Goal: Task Accomplishment & Management: Use online tool/utility

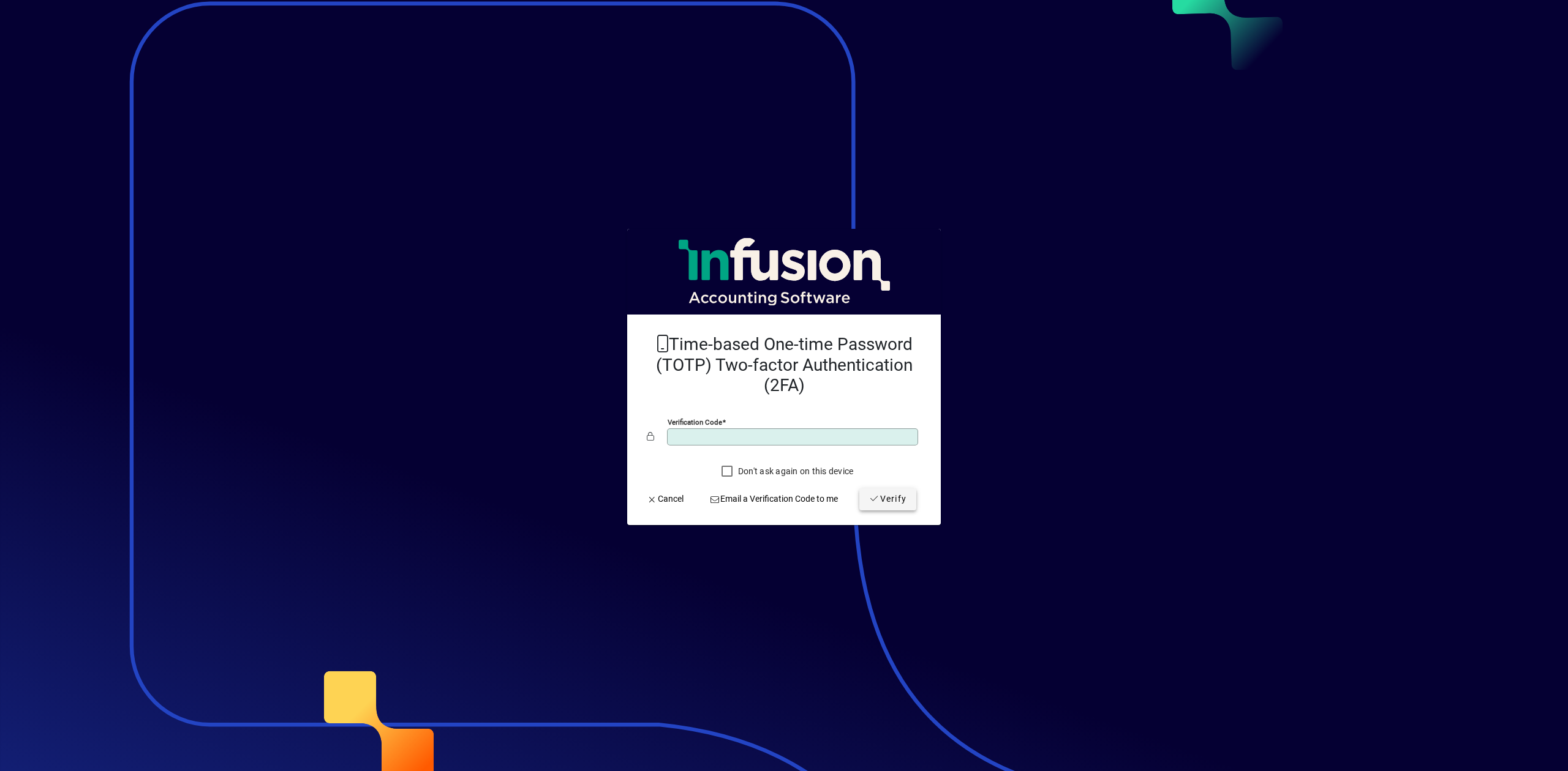
type input "******"
click at [885, 503] on span "Verify" at bounding box center [888, 499] width 37 height 13
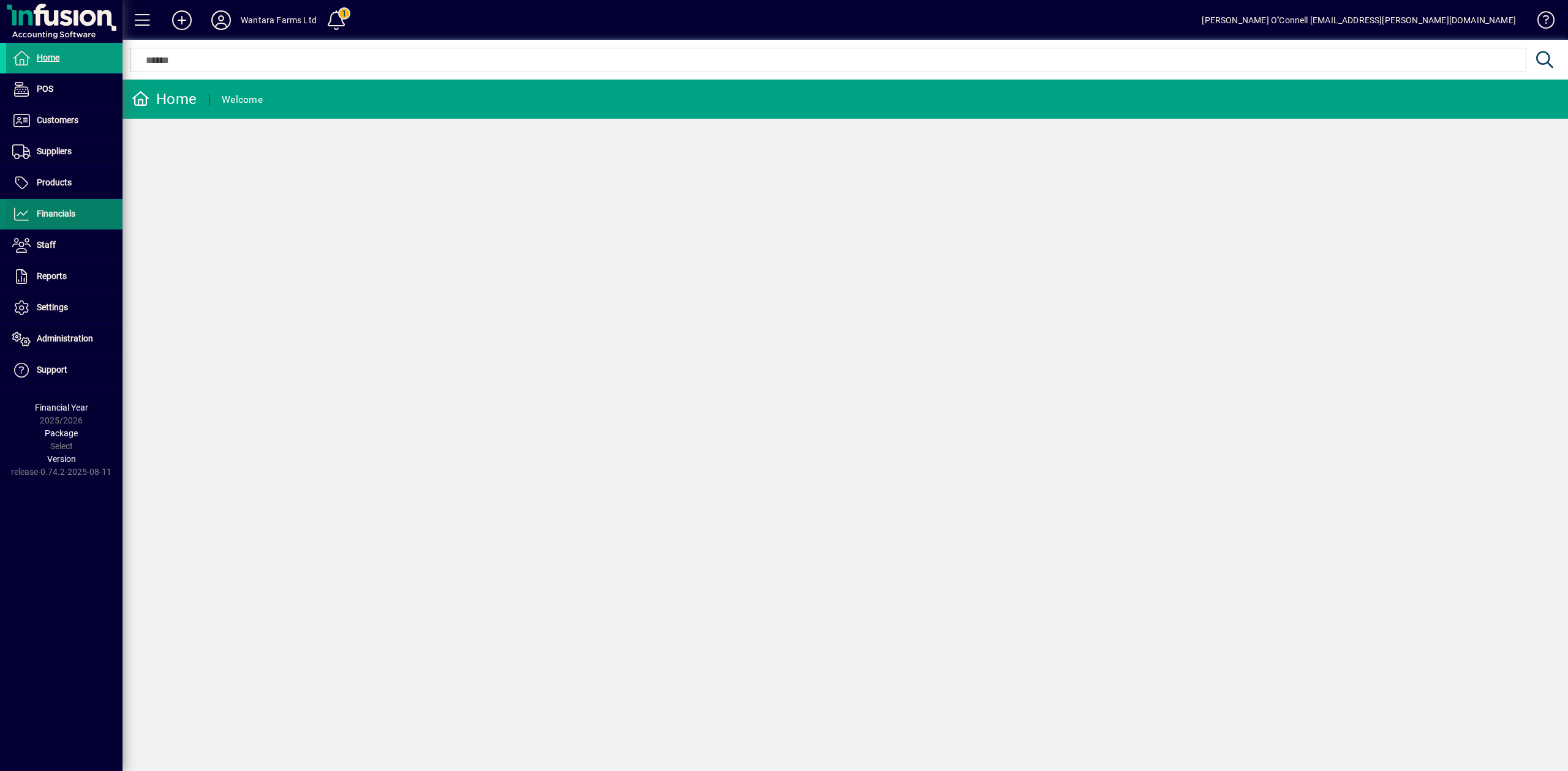
click at [64, 211] on span "Financials" at bounding box center [56, 214] width 39 height 10
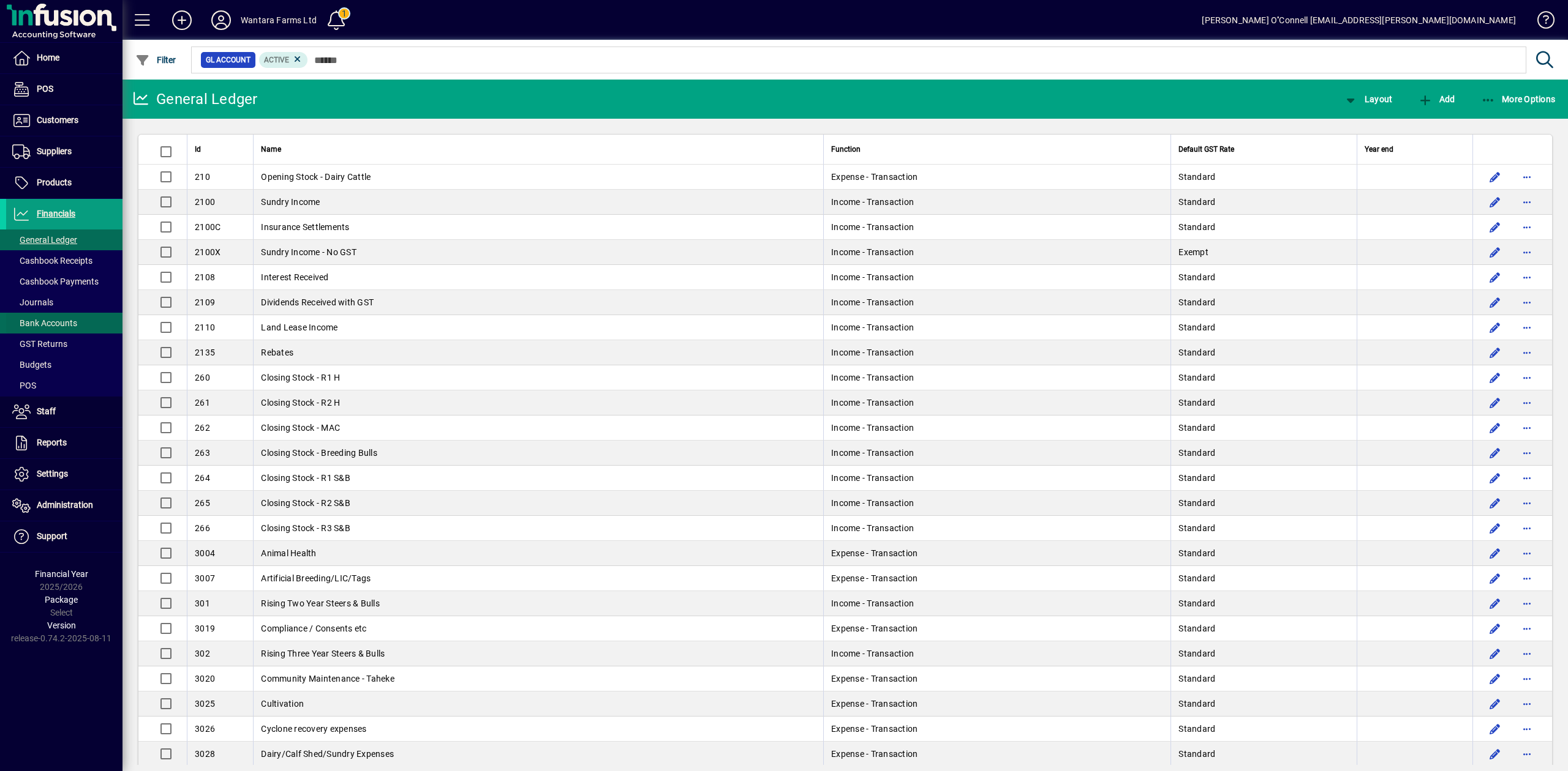
click at [58, 327] on span "Bank Accounts" at bounding box center [45, 324] width 65 height 10
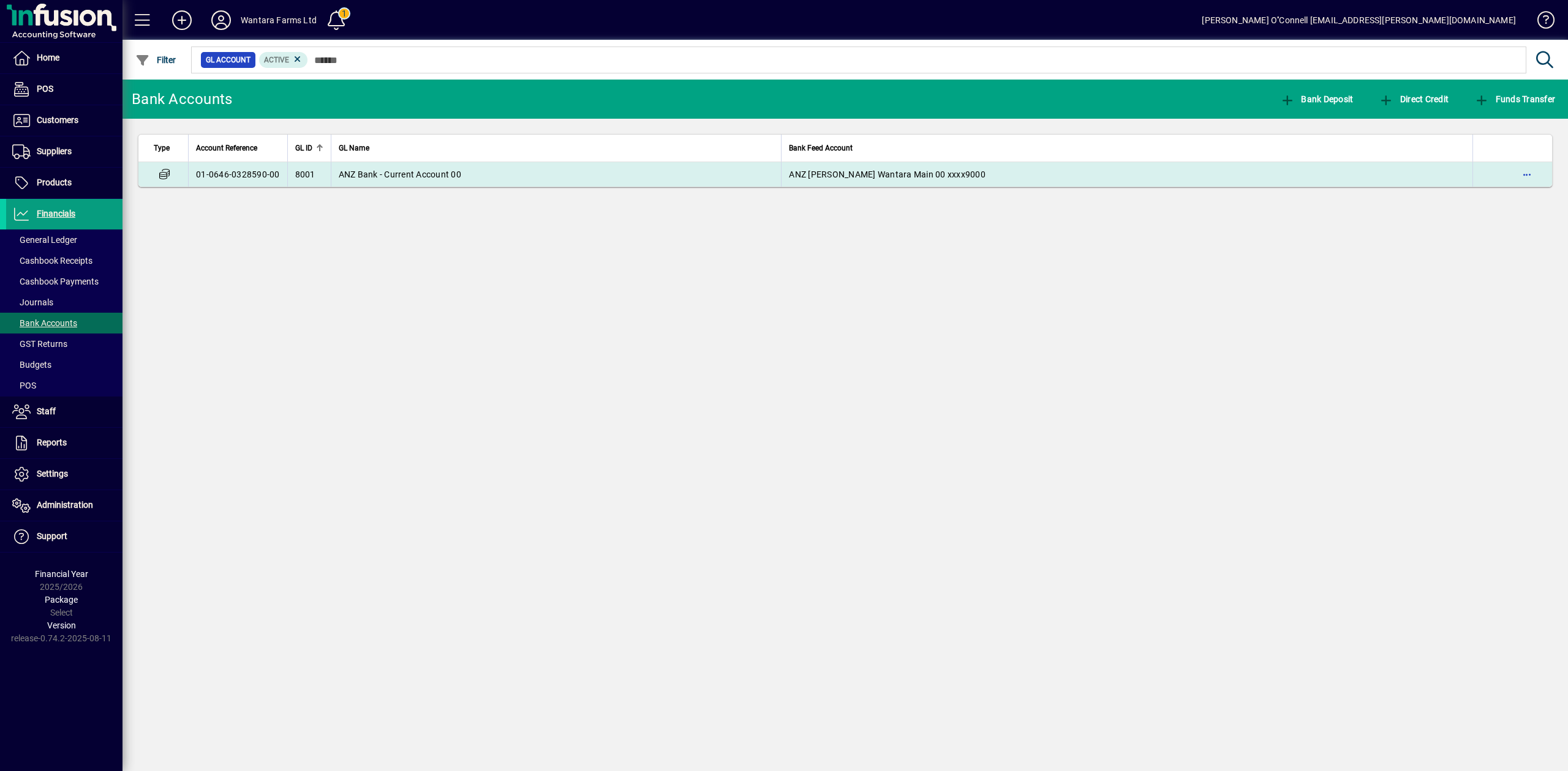
click at [586, 185] on td "ANZ Bank - Current Account 00" at bounding box center [556, 175] width 450 height 24
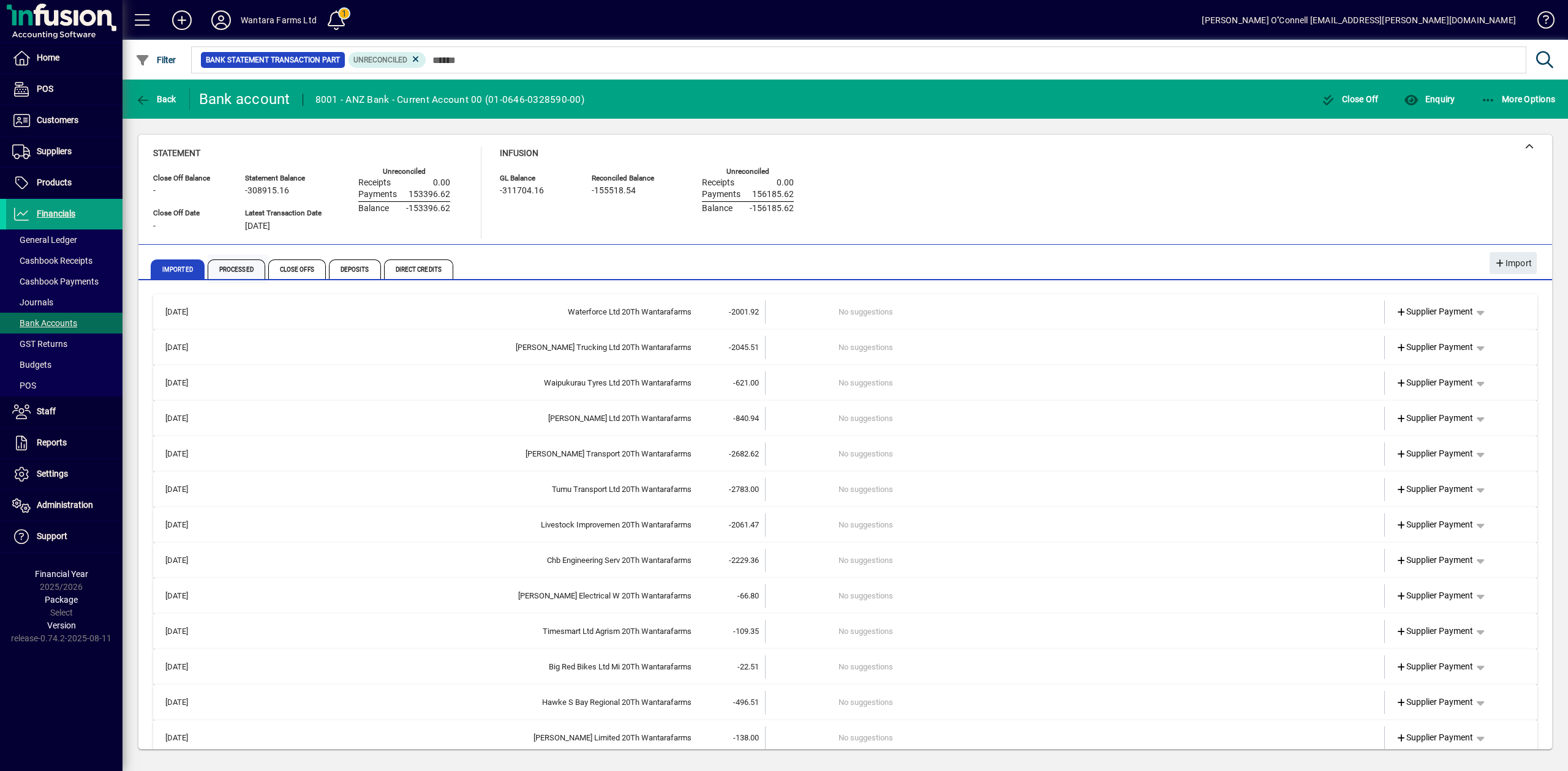
click at [230, 270] on span "Processed" at bounding box center [237, 269] width 58 height 19
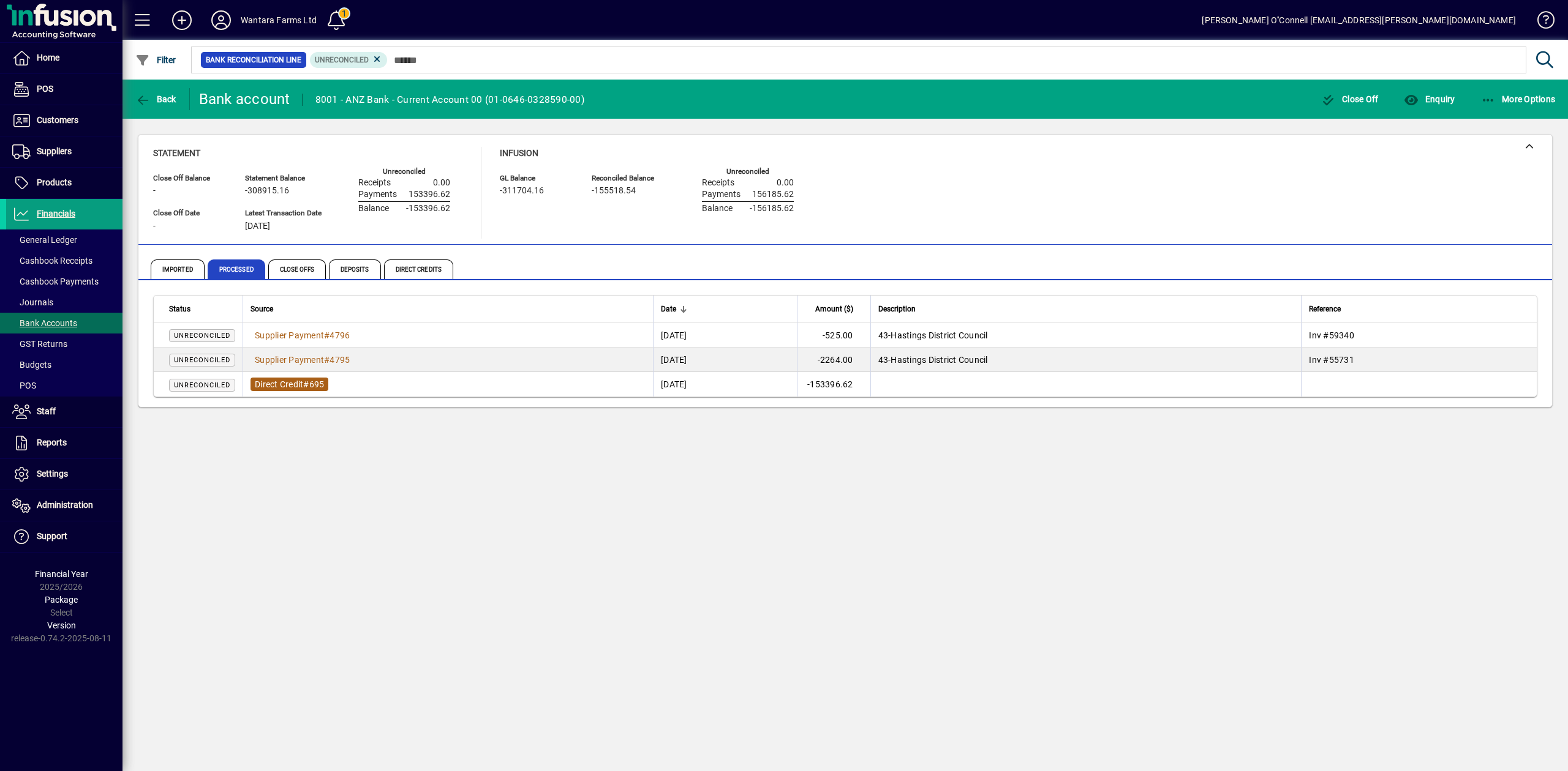
click at [299, 386] on span "Direct Credit" at bounding box center [278, 385] width 48 height 10
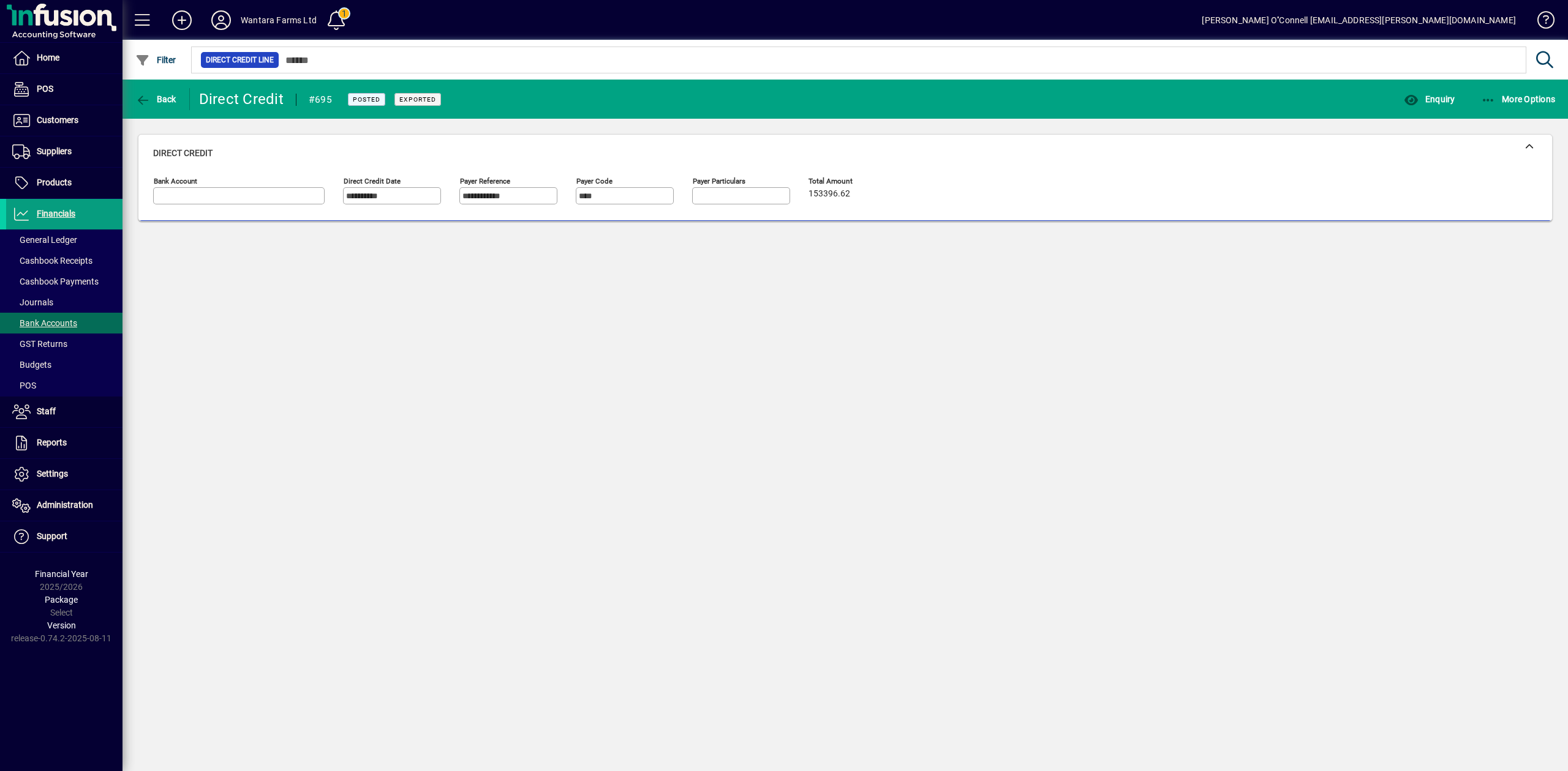
type input "**********"
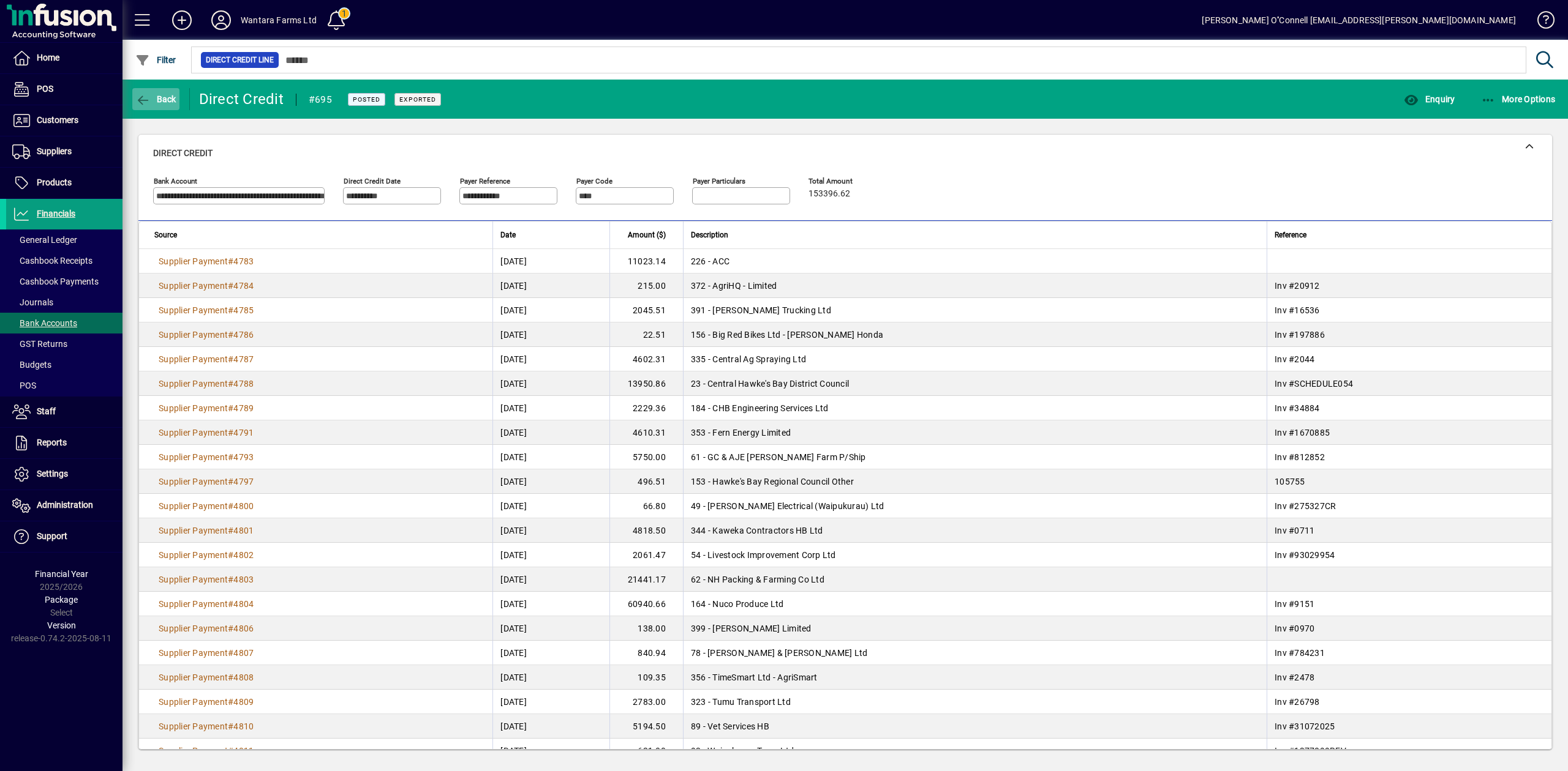
click at [164, 103] on span "Back" at bounding box center [155, 99] width 41 height 10
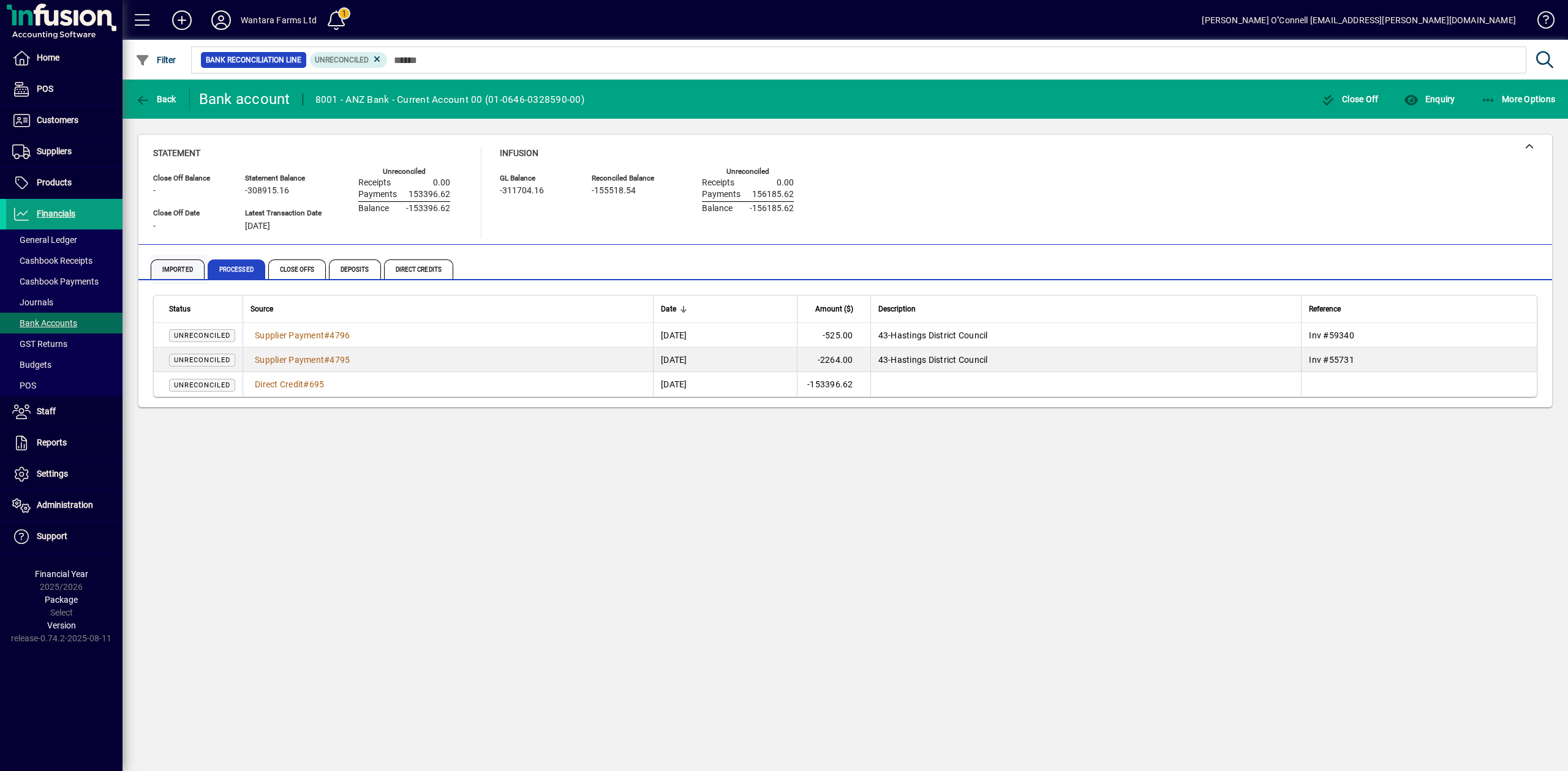
click at [194, 265] on span "Imported" at bounding box center [177, 269] width 54 height 19
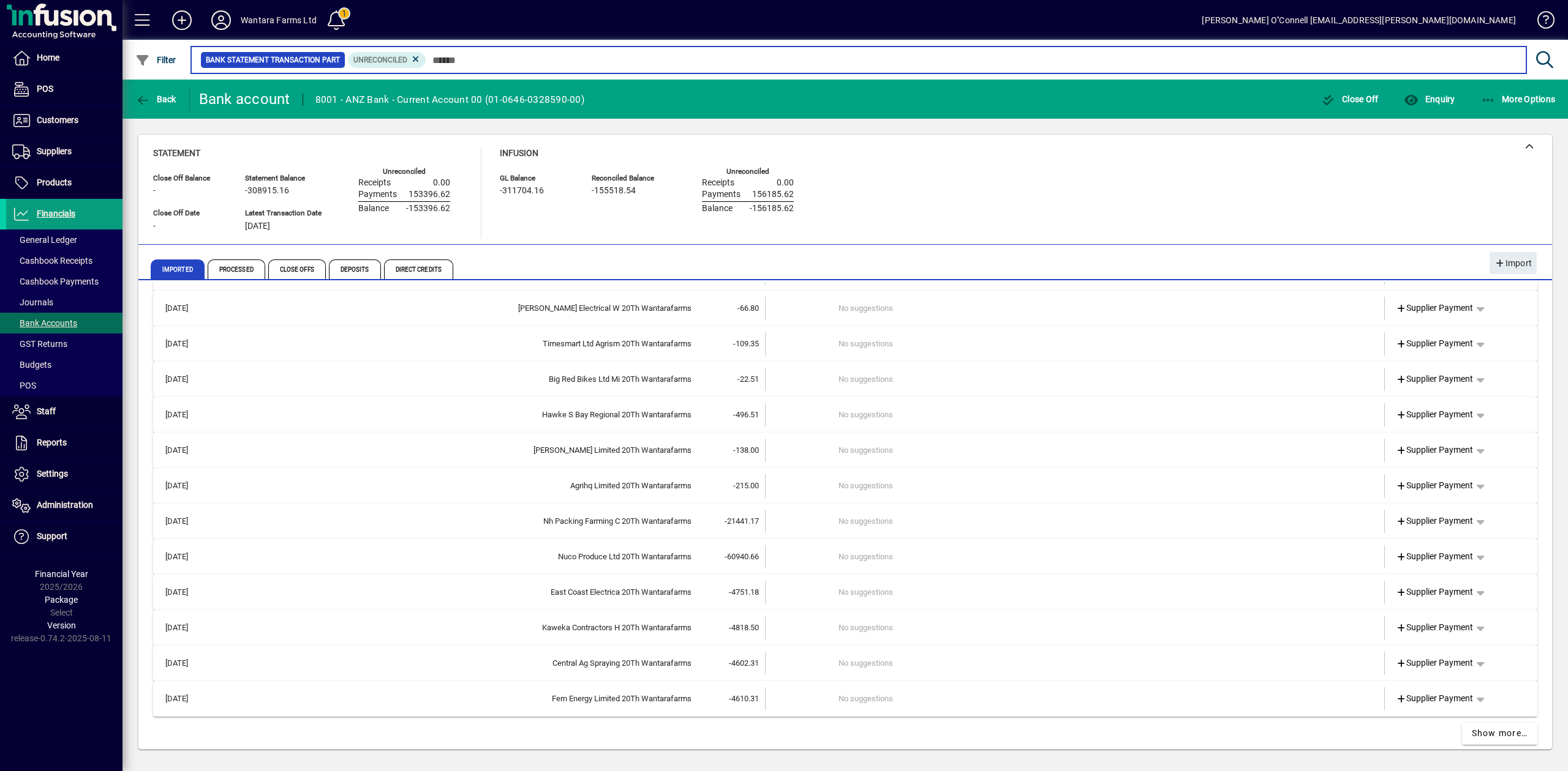
scroll to position [298, 0]
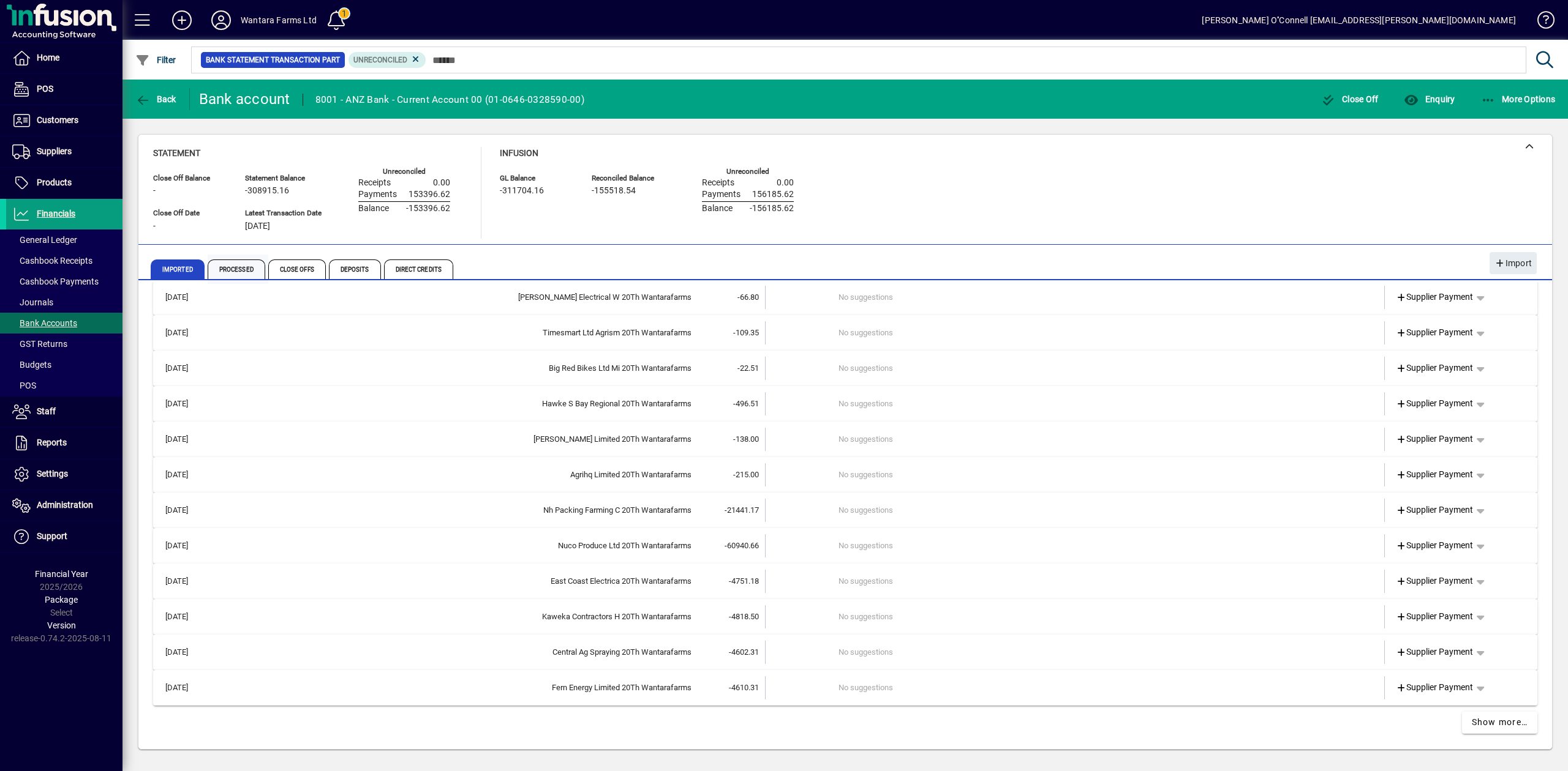
click at [255, 268] on span "Processed" at bounding box center [237, 269] width 58 height 19
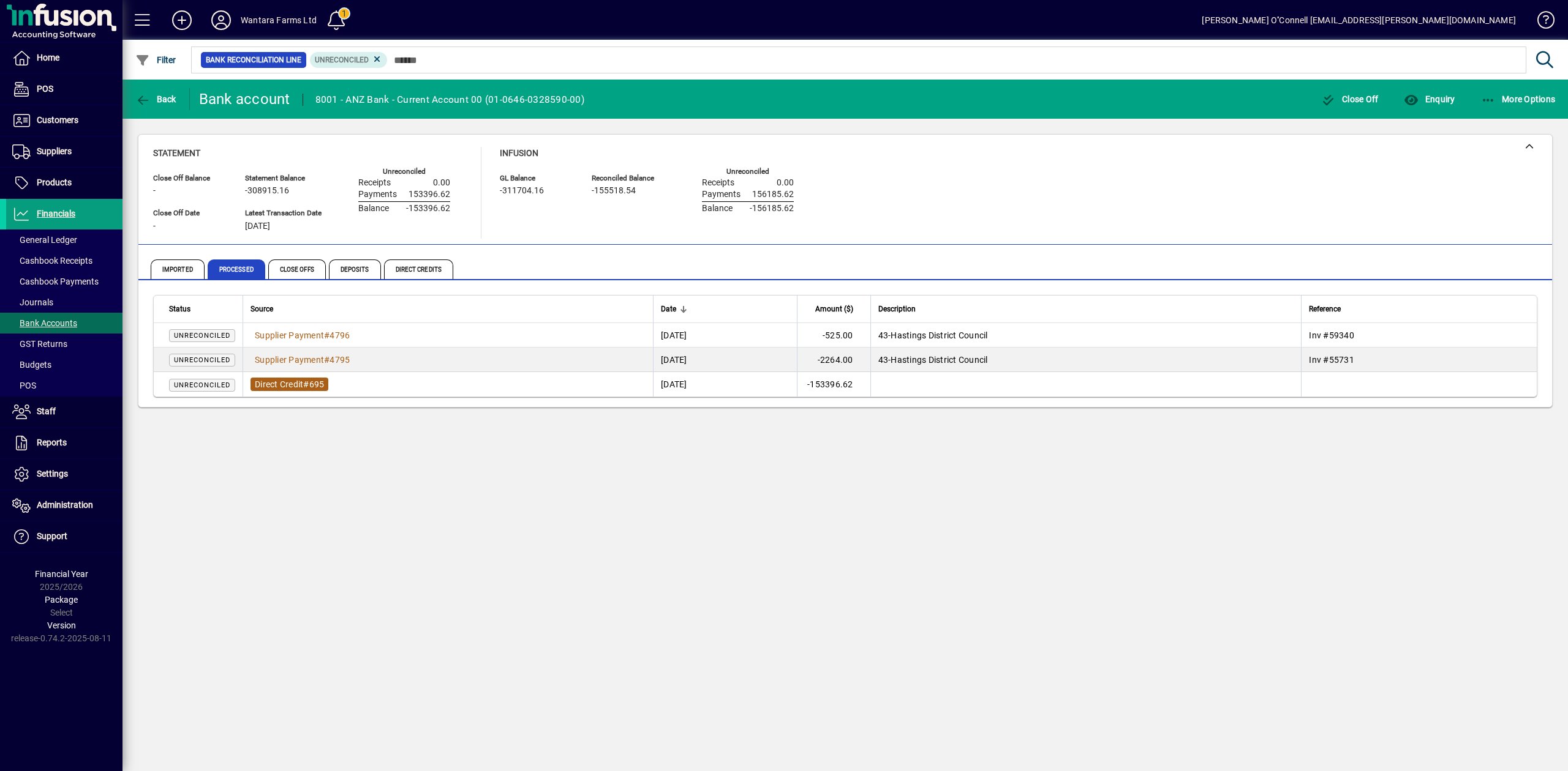
click at [312, 380] on span "695" at bounding box center [317, 385] width 15 height 10
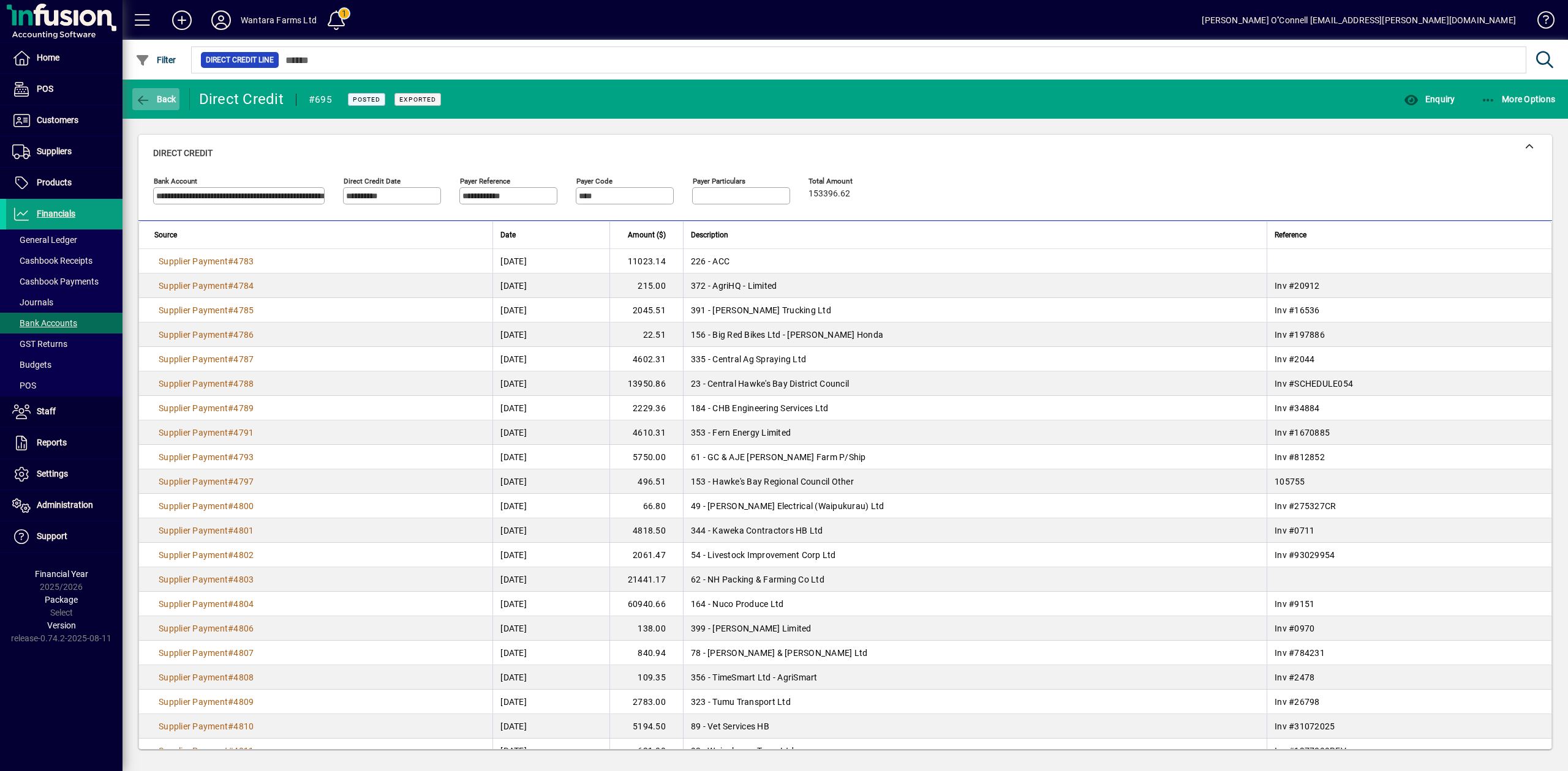
click at [164, 96] on span "Back" at bounding box center [155, 99] width 41 height 10
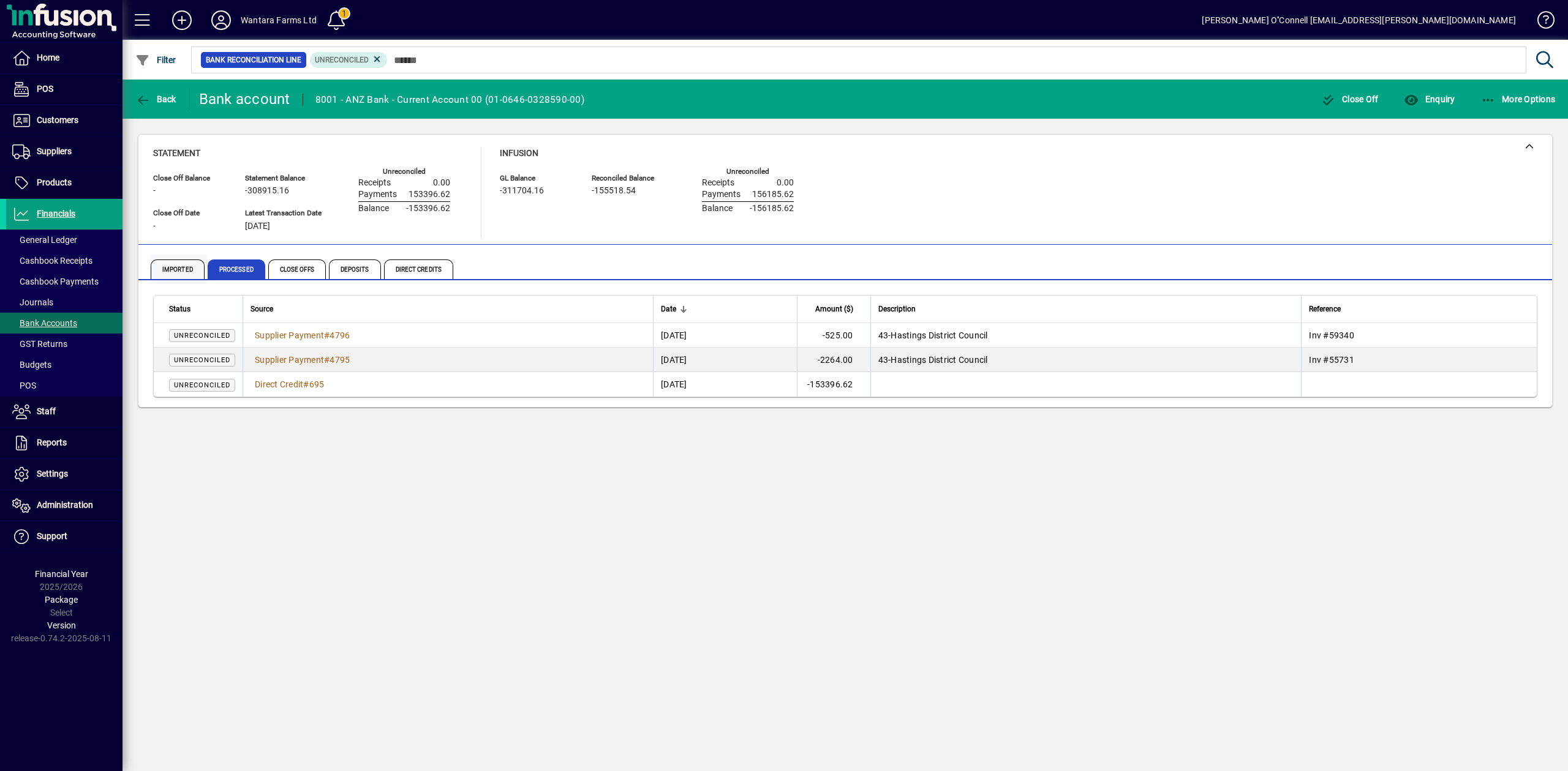
click at [171, 260] on span "Imported" at bounding box center [177, 269] width 54 height 19
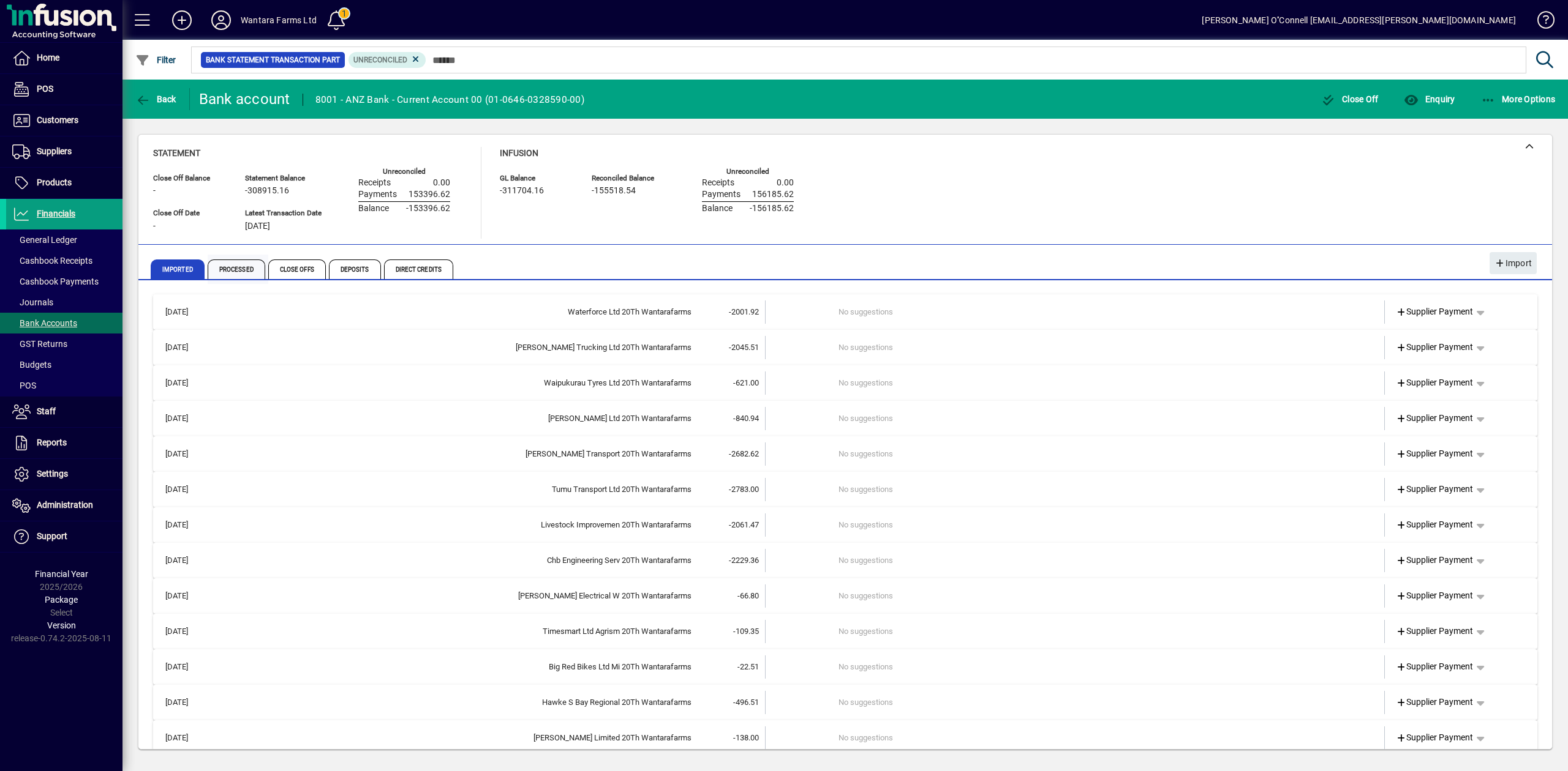
click at [244, 268] on span "Processed" at bounding box center [237, 269] width 58 height 19
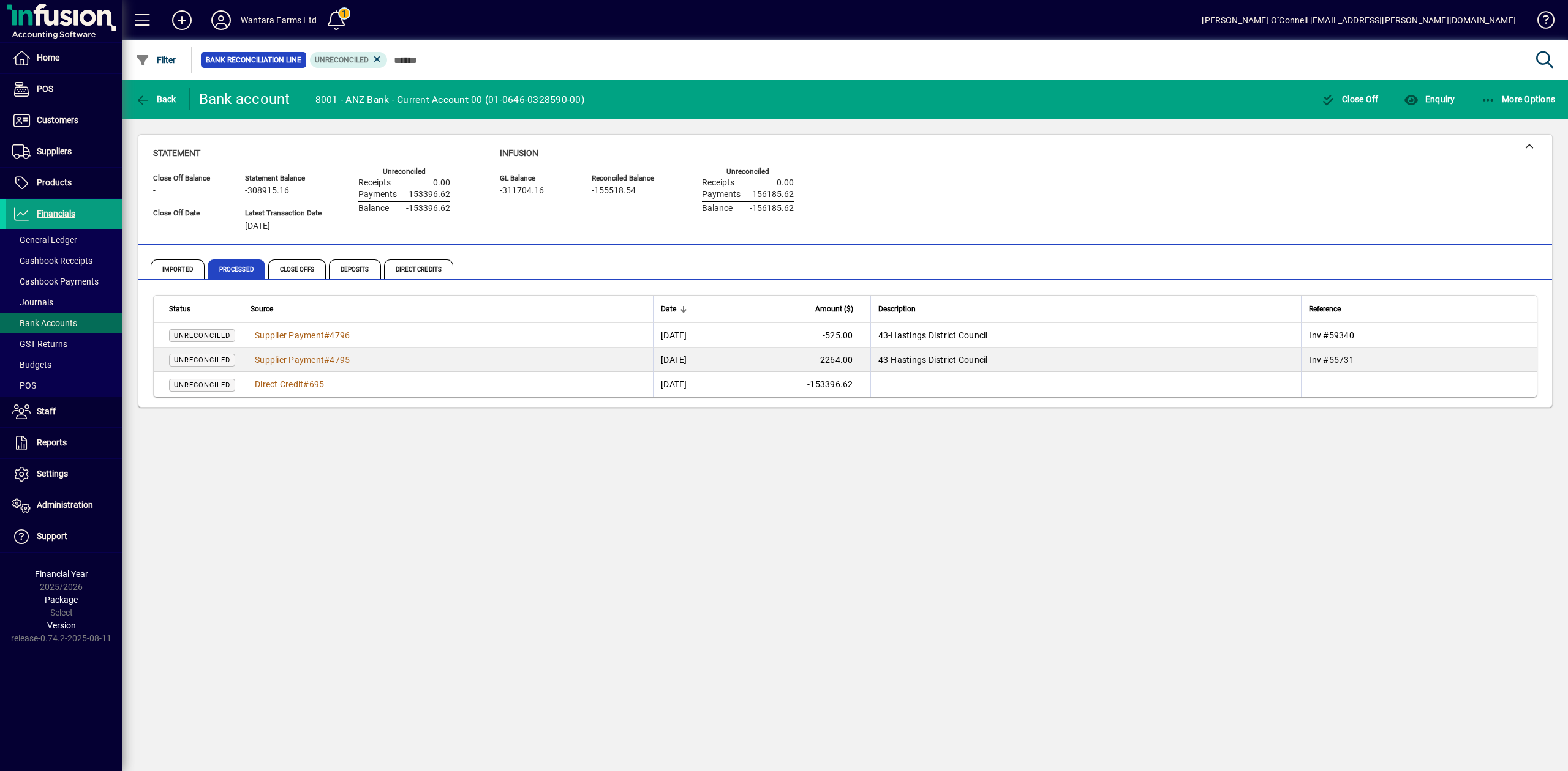
click at [309, 384] on span "#" at bounding box center [306, 385] width 6 height 10
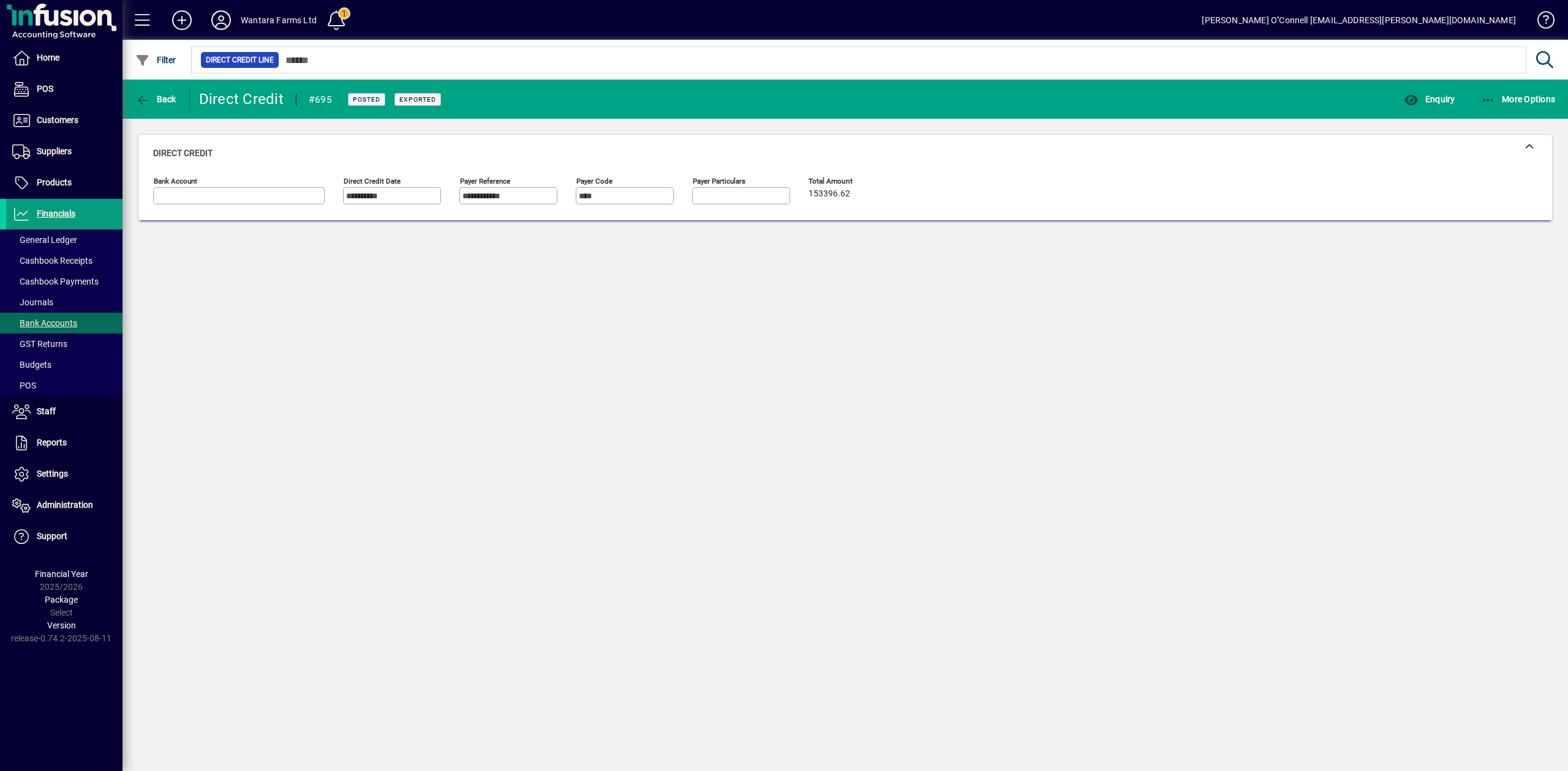
type input "**********"
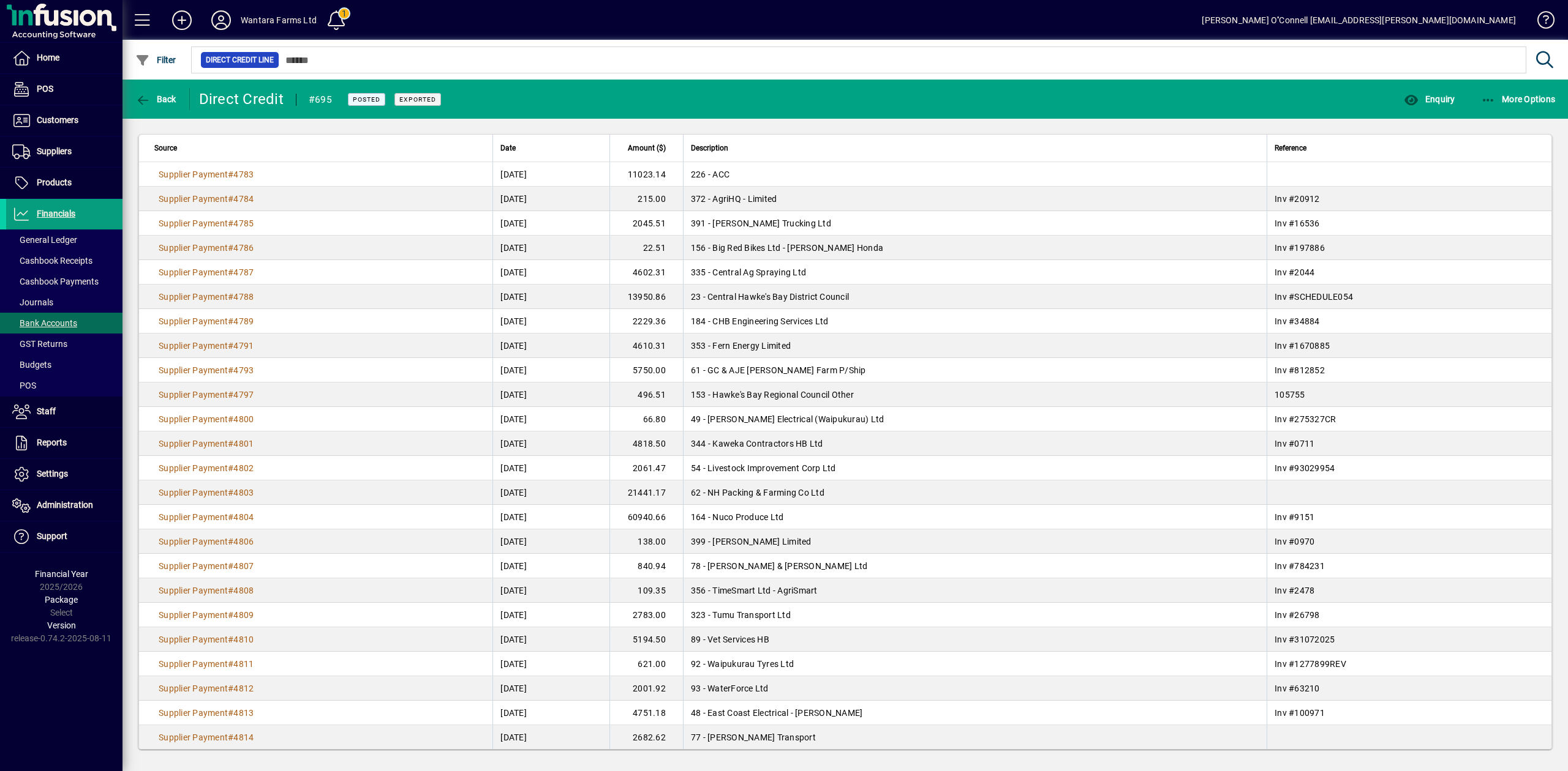
scroll to position [88, 0]
click at [168, 104] on span "Back" at bounding box center [155, 99] width 41 height 10
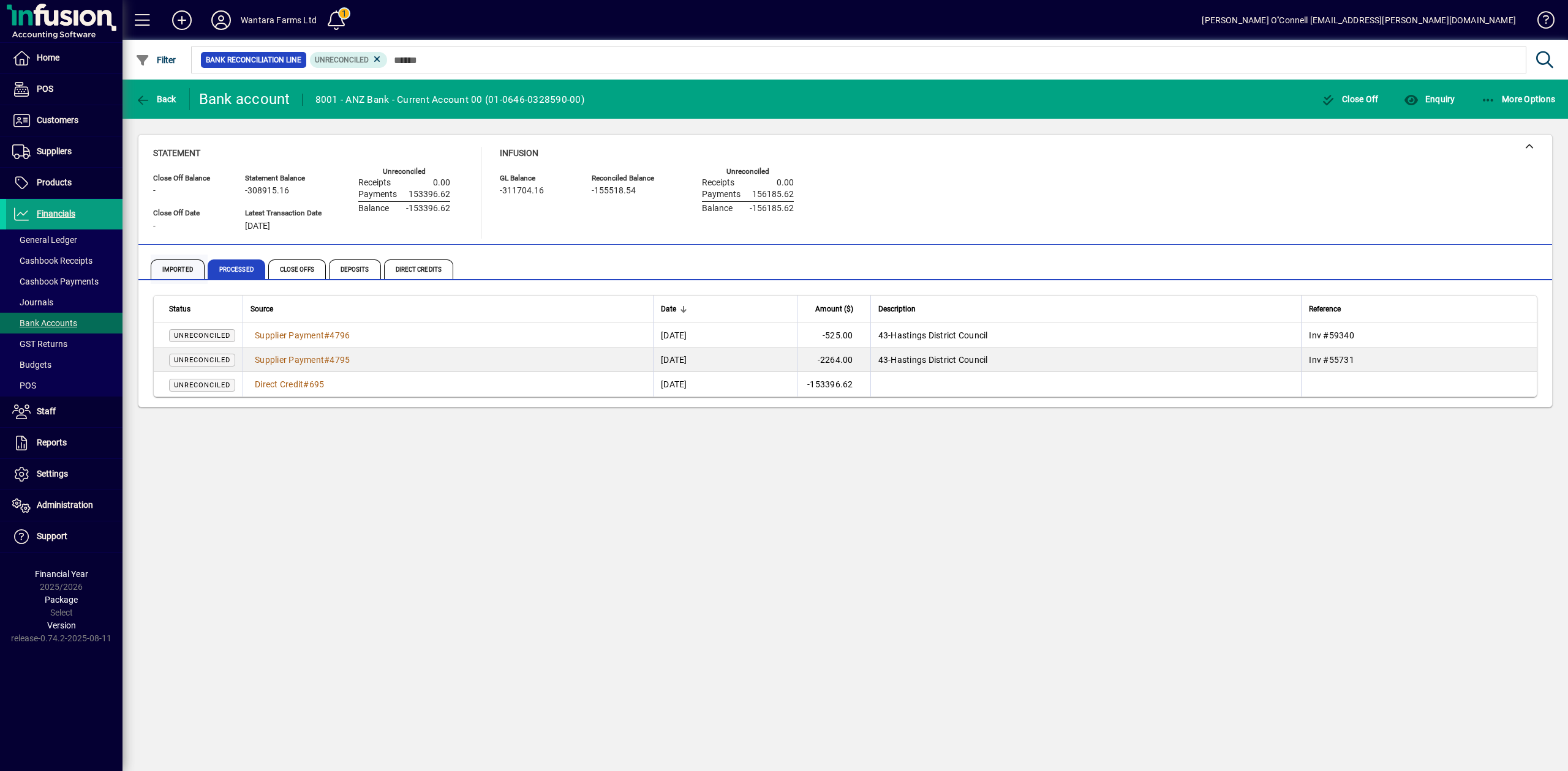
click at [175, 265] on span "Imported" at bounding box center [177, 269] width 54 height 19
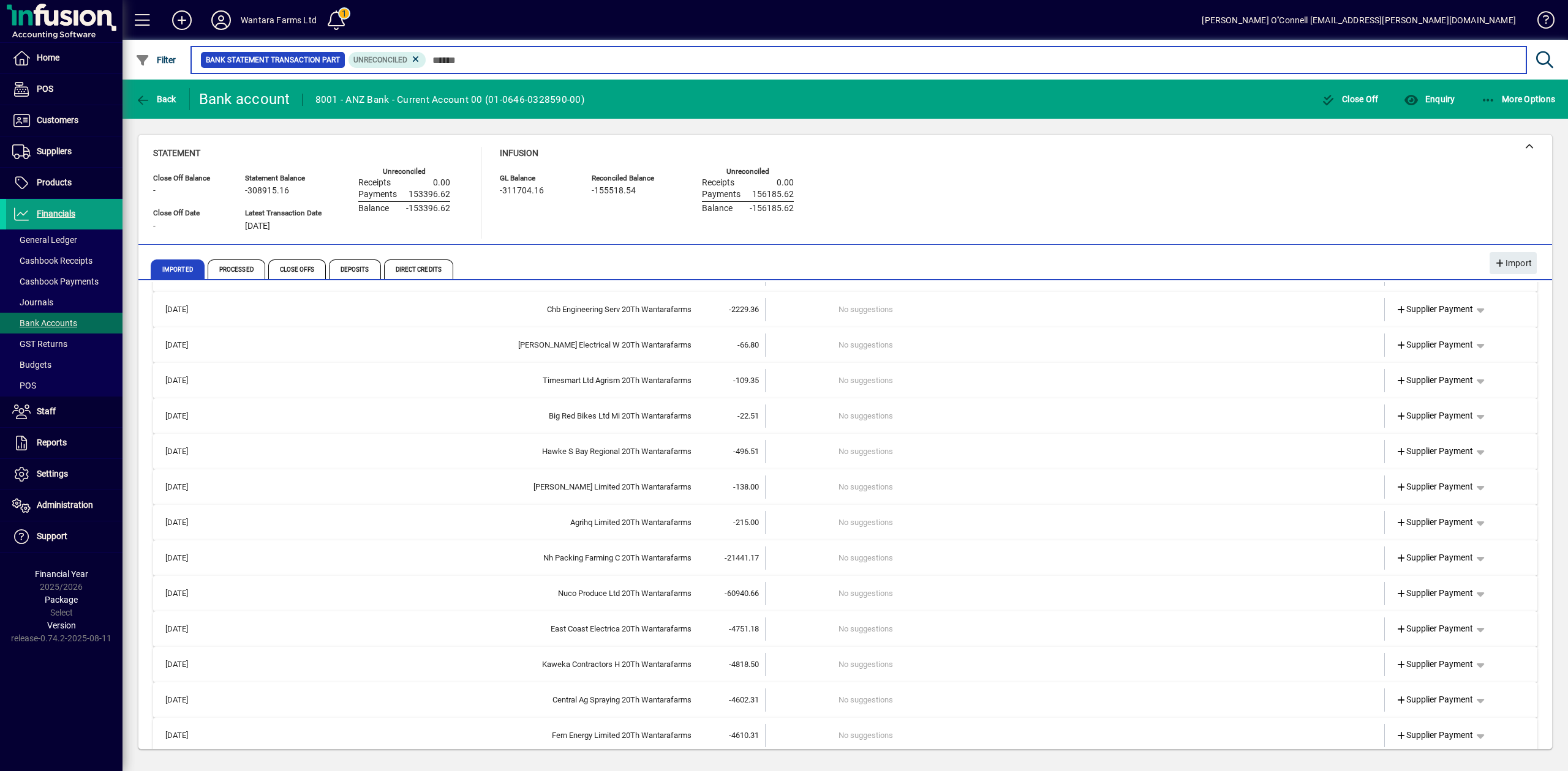
scroll to position [298, 0]
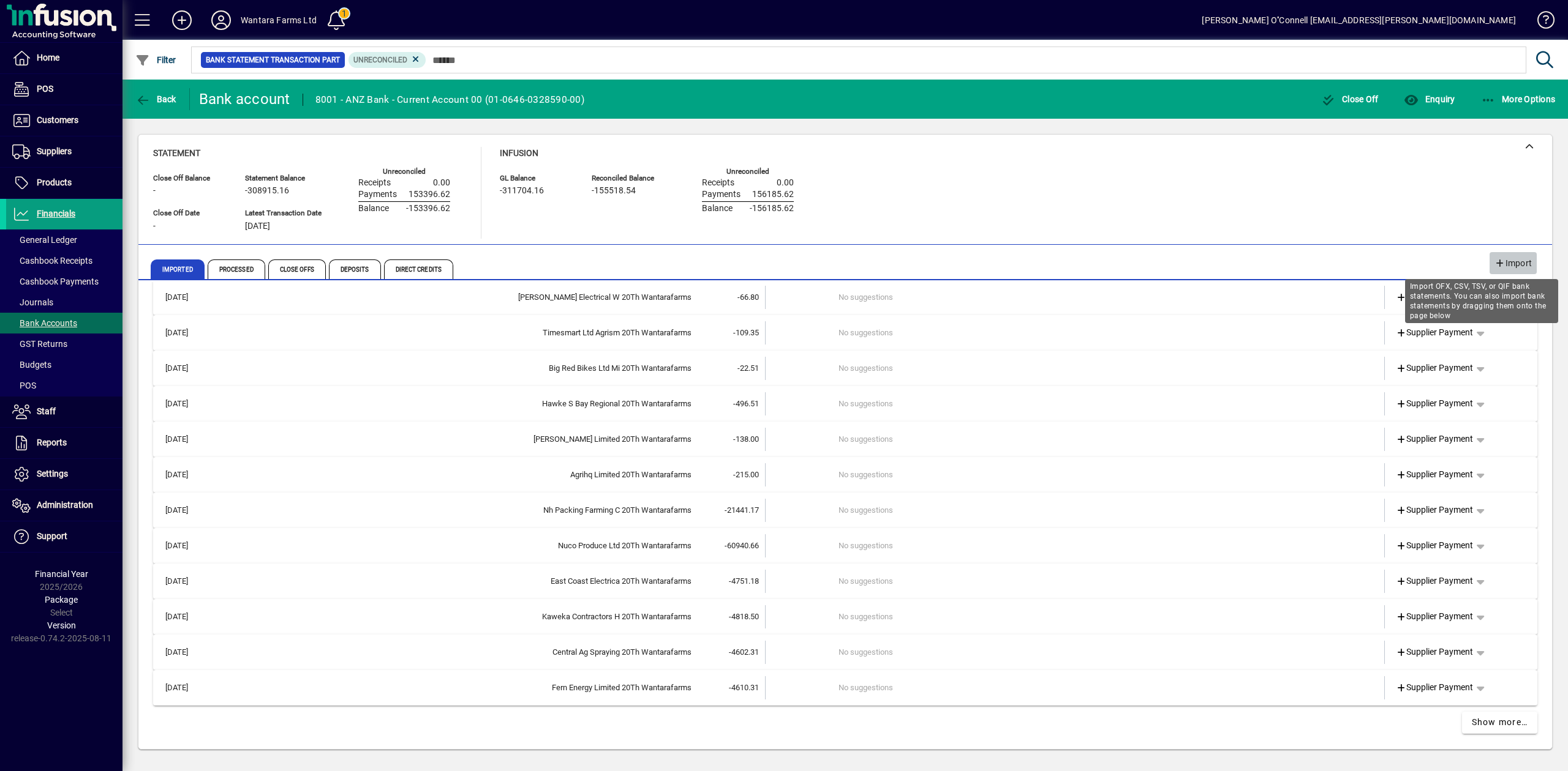
click at [1515, 257] on span "Import" at bounding box center [1513, 263] width 37 height 20
click at [1504, 104] on span "button" at bounding box center [1518, 99] width 81 height 29
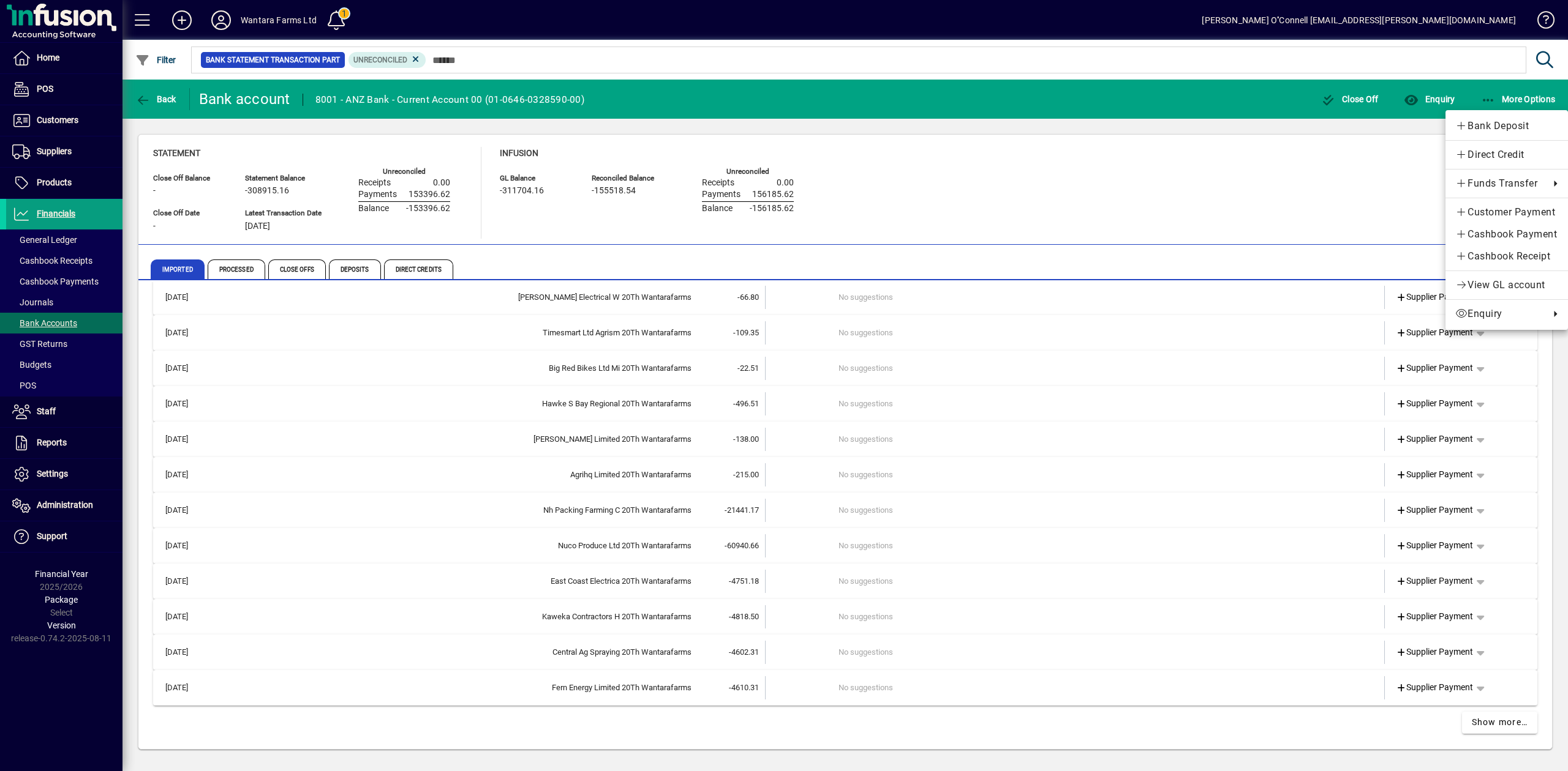
click at [1310, 165] on div at bounding box center [784, 386] width 1568 height 771
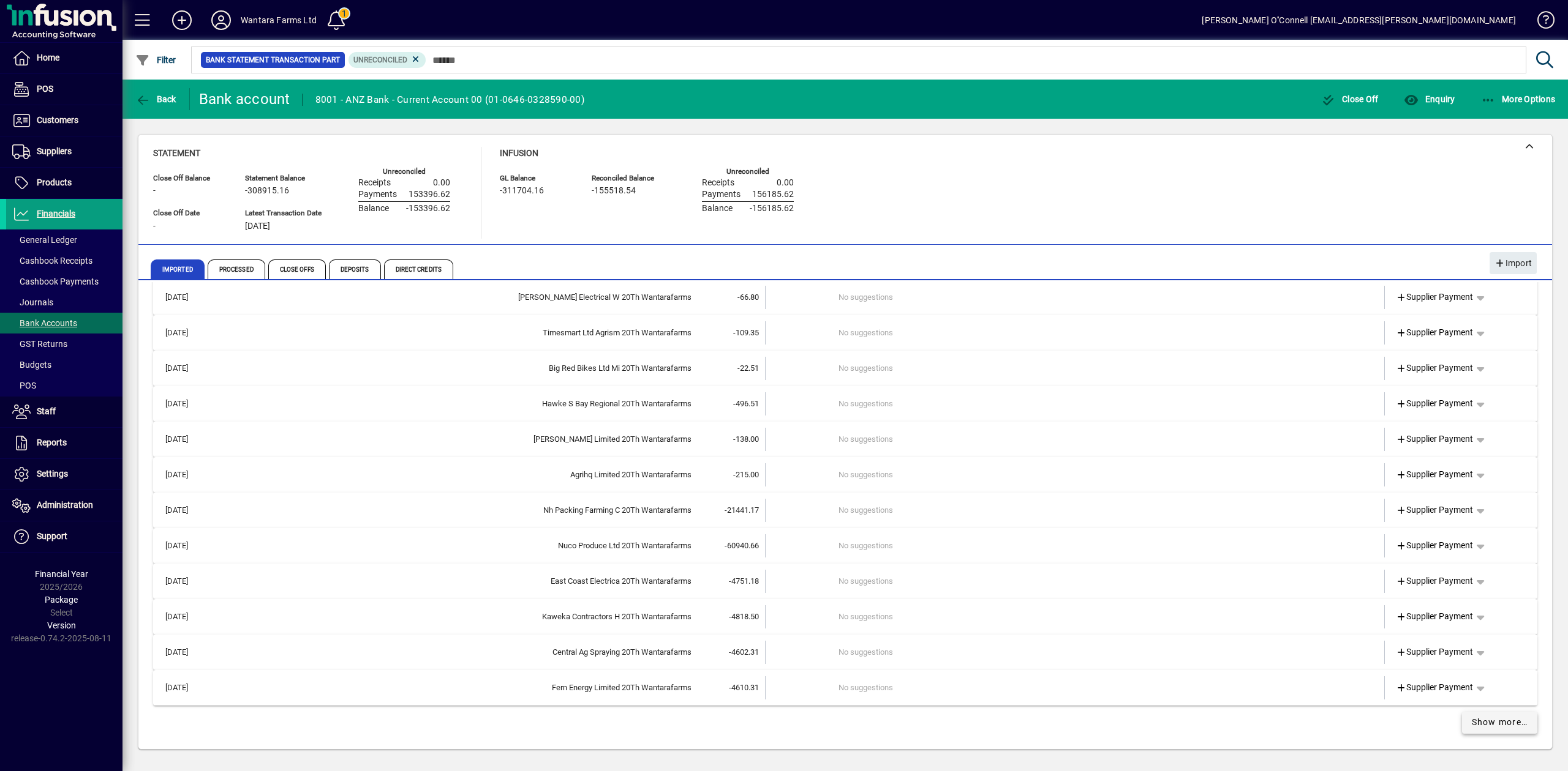
click at [1497, 721] on span "Show more…" at bounding box center [1500, 723] width 56 height 13
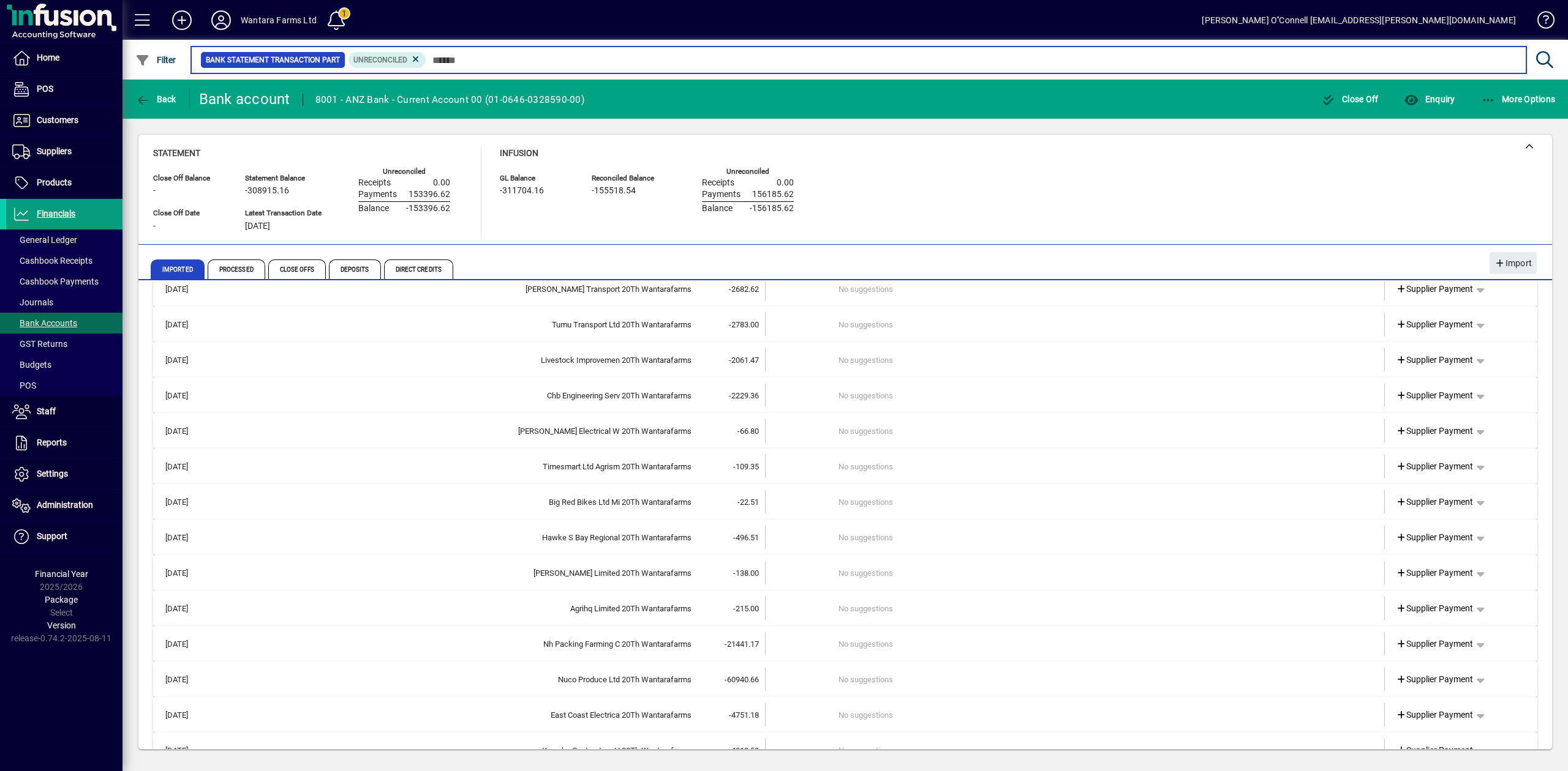
scroll to position [298, 0]
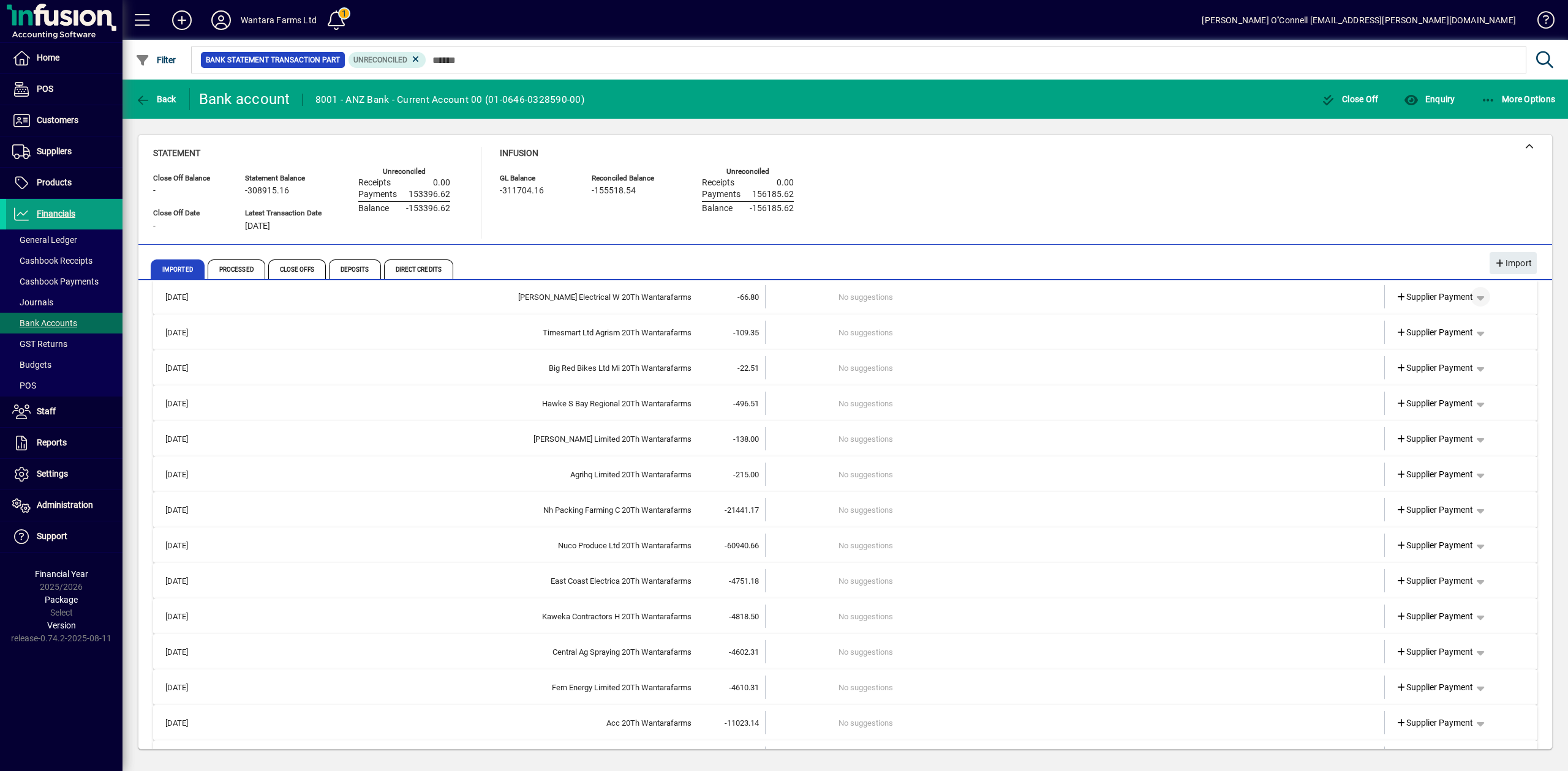
click at [1482, 294] on span "button" at bounding box center [1480, 296] width 30 height 29
click at [1348, 224] on div at bounding box center [784, 386] width 1568 height 771
click at [1478, 297] on span "button" at bounding box center [1480, 296] width 30 height 29
click at [1385, 394] on span "Split" at bounding box center [1399, 388] width 29 height 14
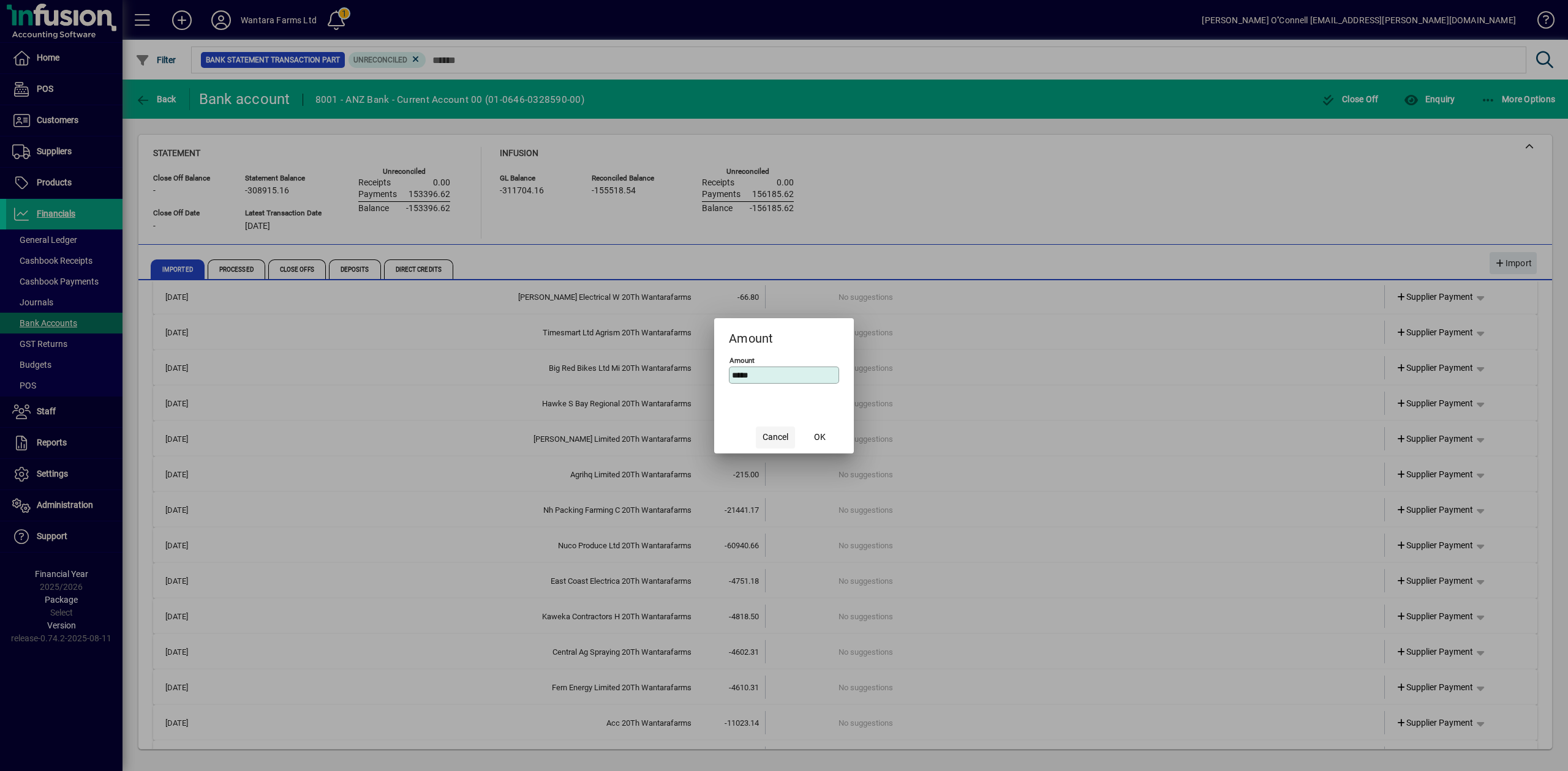
click at [790, 437] on span "button" at bounding box center [775, 437] width 39 height 29
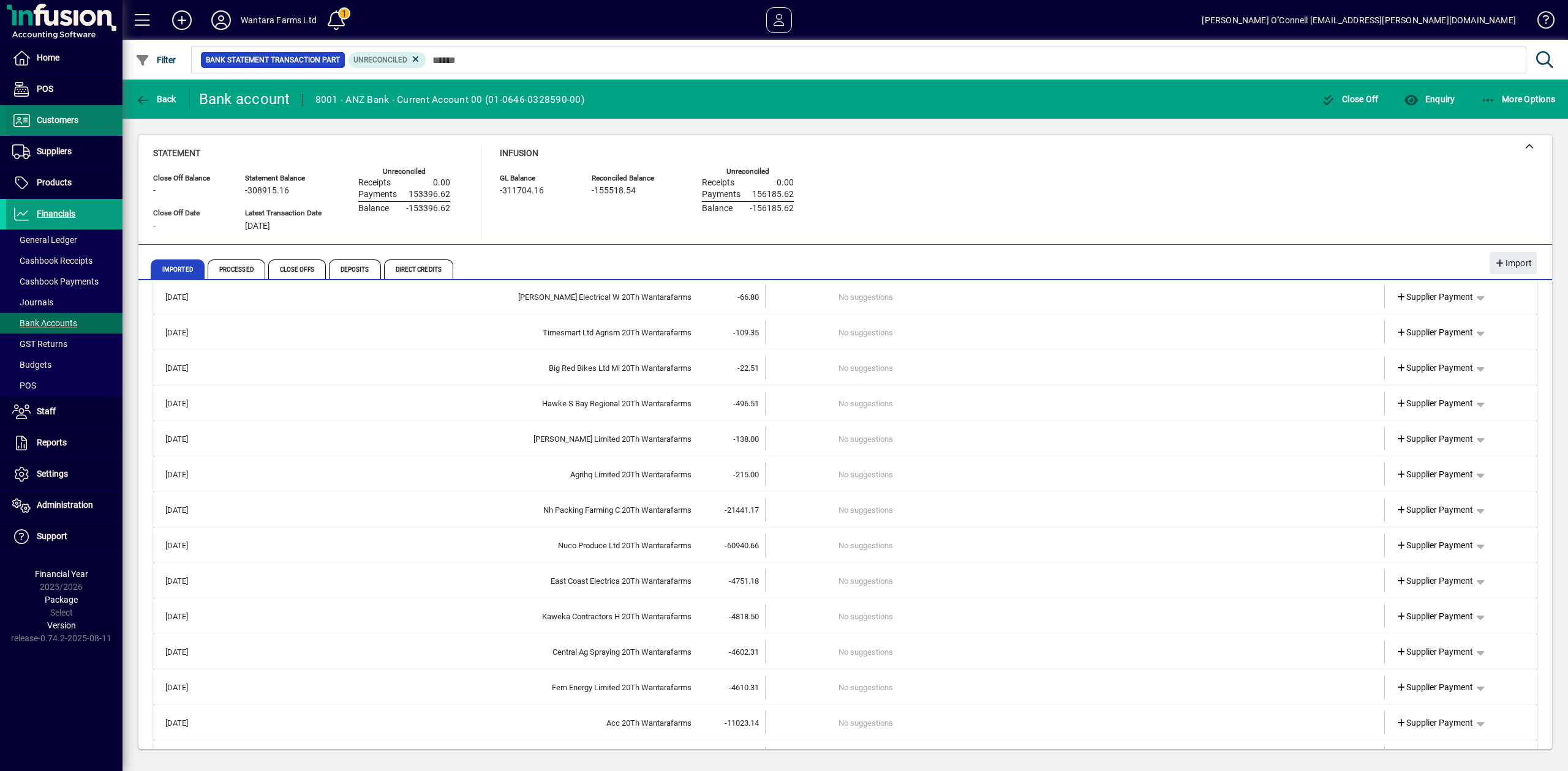
click at [75, 119] on span "Customers" at bounding box center [58, 120] width 42 height 10
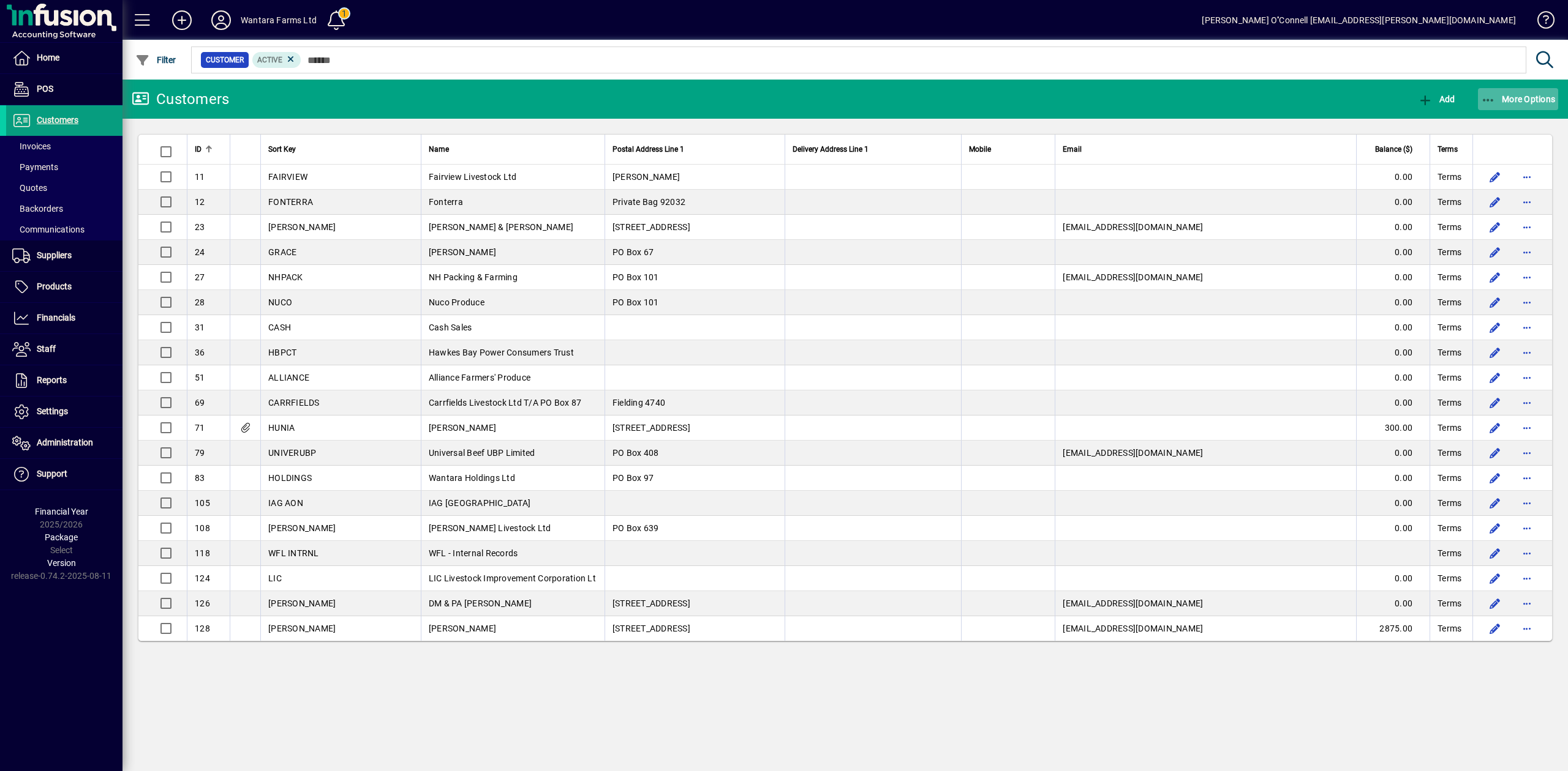
click at [1534, 104] on span "button" at bounding box center [1518, 99] width 81 height 29
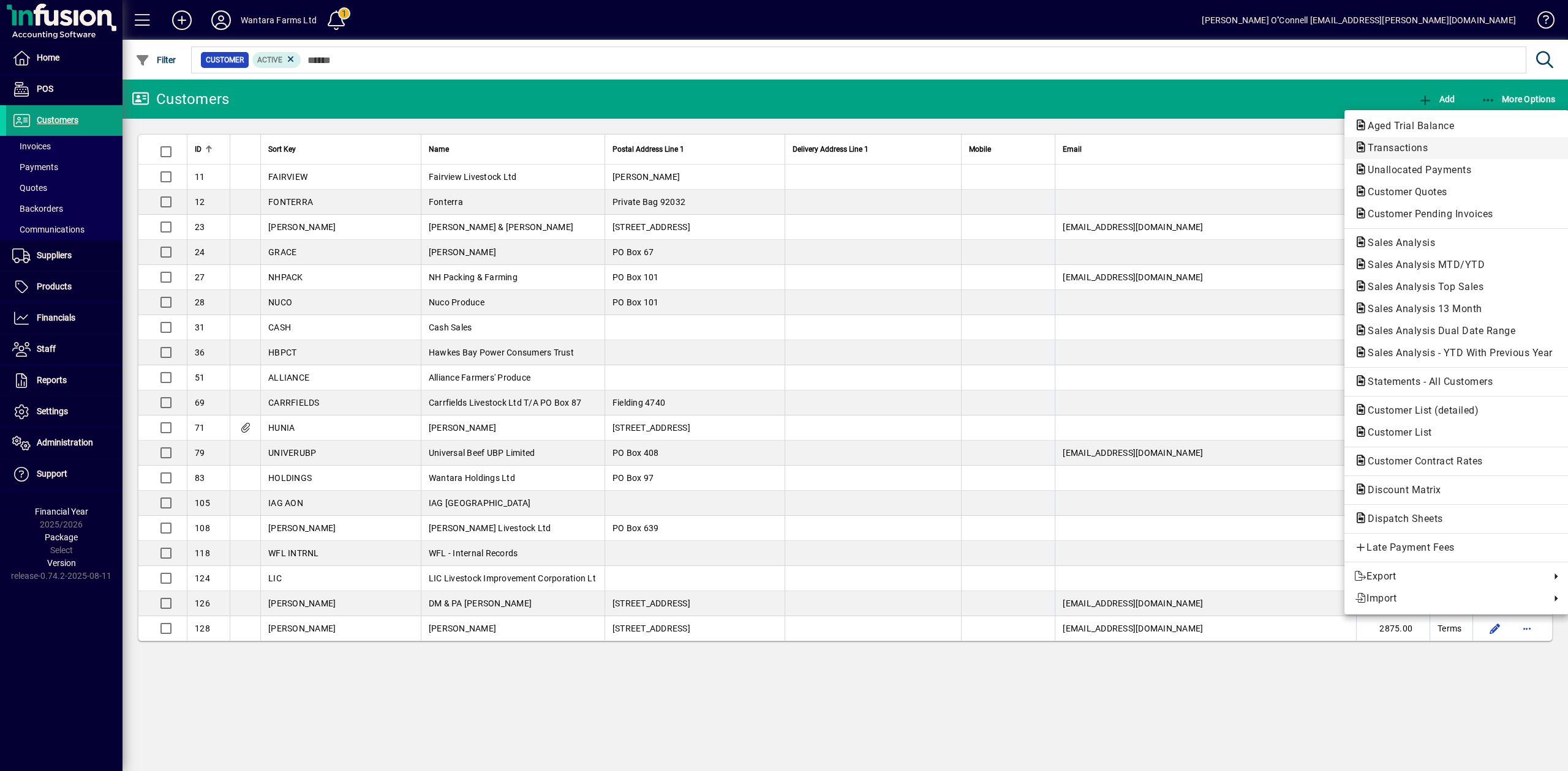
click at [1392, 158] on button "Transactions" at bounding box center [1456, 148] width 224 height 22
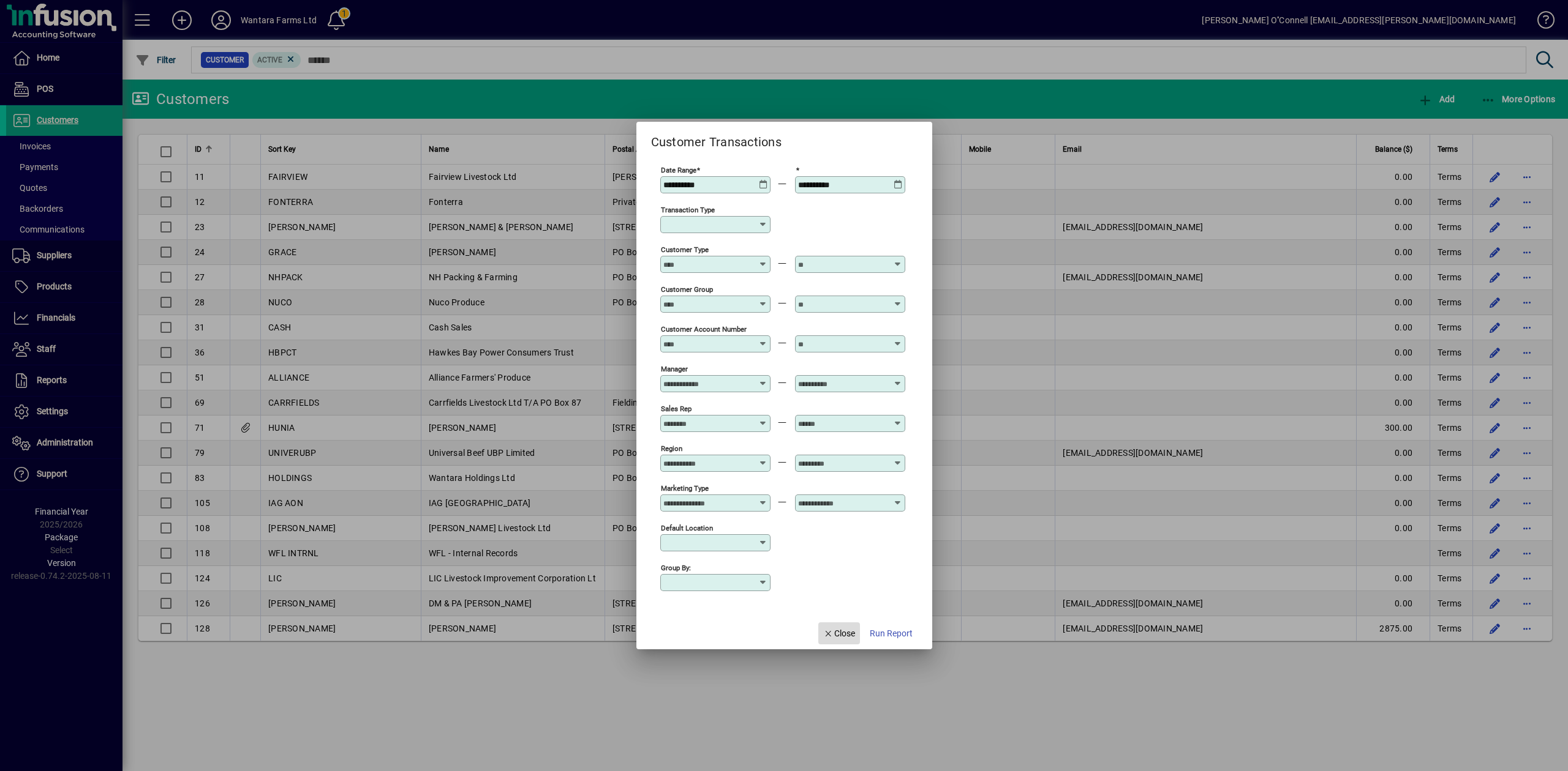
click at [832, 633] on icon "button" at bounding box center [828, 634] width 11 height 9
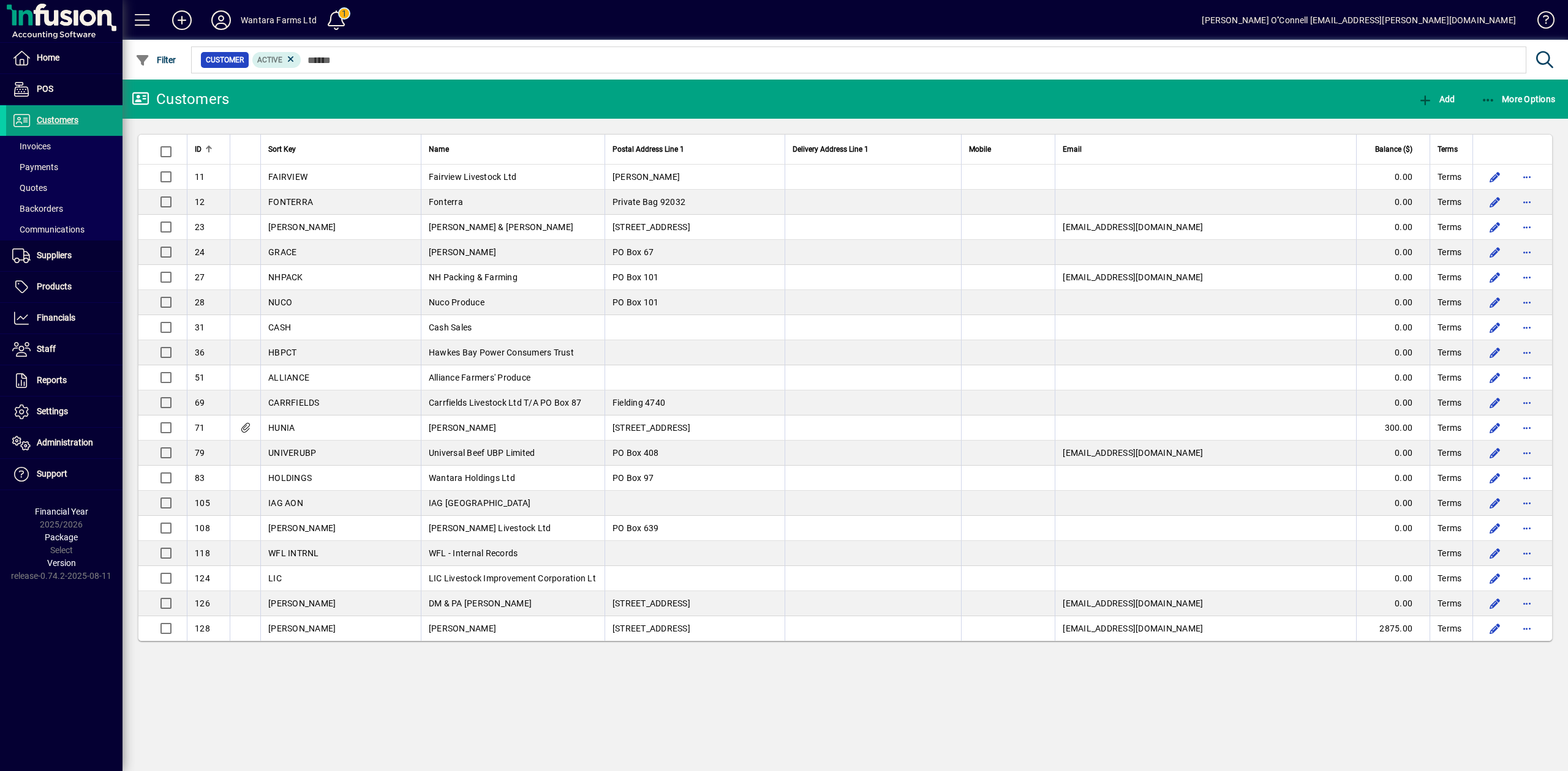
drag, startPoint x: 530, startPoint y: 687, endPoint x: 563, endPoint y: 706, distance: 38.1
click at [530, 687] on div "Customers Add More Options ID Sort Key Name Postal Address Line 1 Delivery Addr…" at bounding box center [845, 426] width 1445 height 692
